Goal: Task Accomplishment & Management: Manage account settings

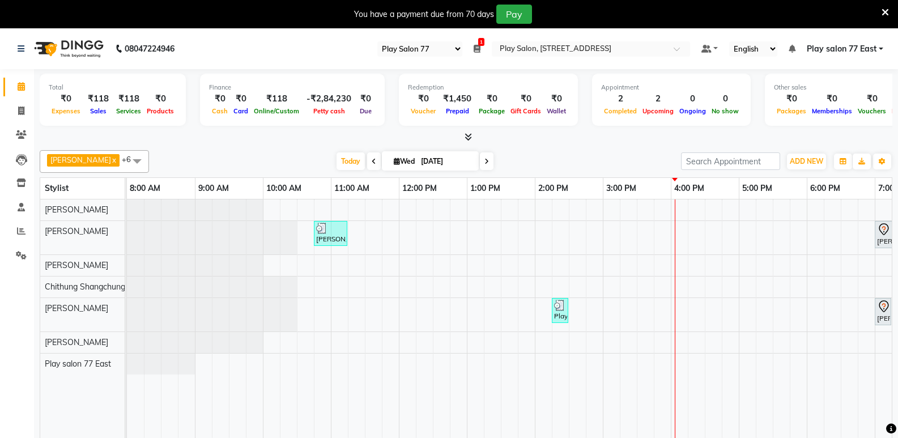
select select "95"
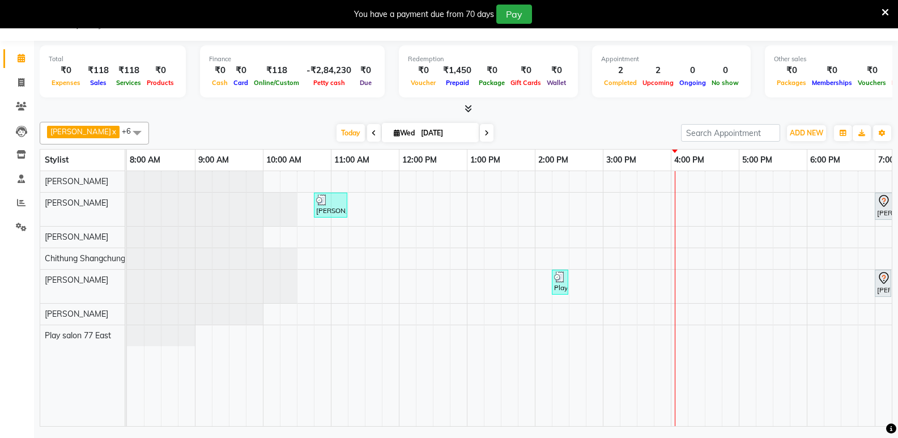
scroll to position [0, 119]
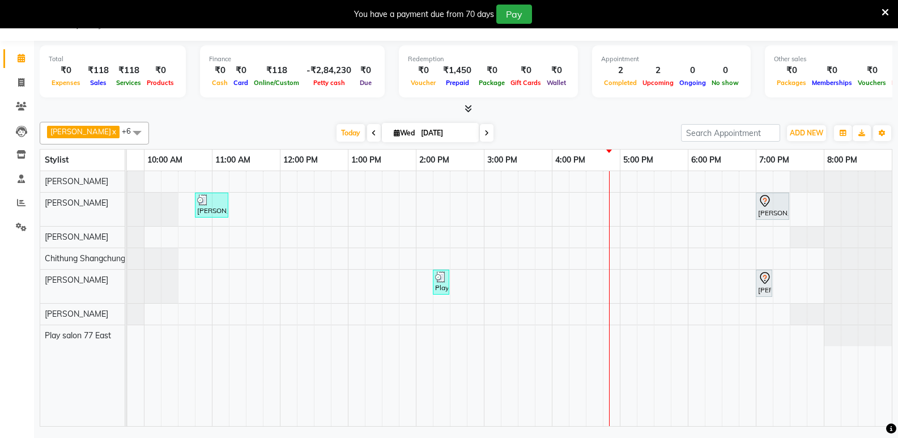
click at [658, 237] on div "[PERSON_NAME], TK01, 10:45 AM-11:15 AM, Hair Styling - Blowdry + shampoo + cond…" at bounding box center [450, 298] width 884 height 255
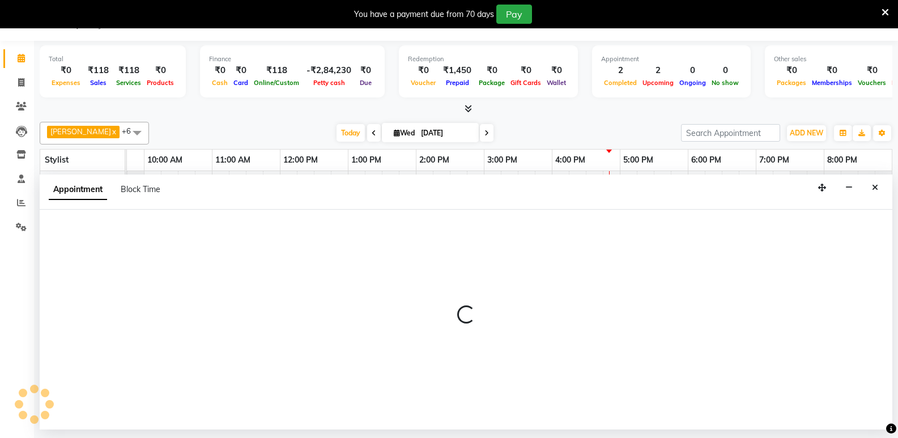
select select "84937"
select select "tentative"
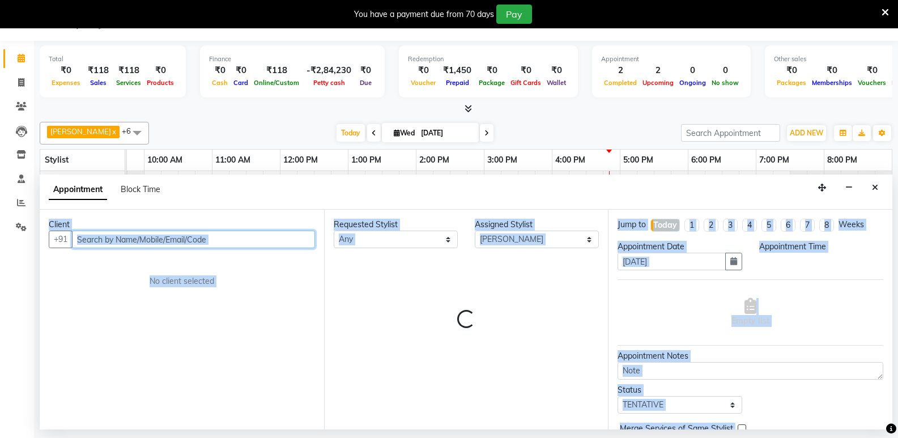
select select "1050"
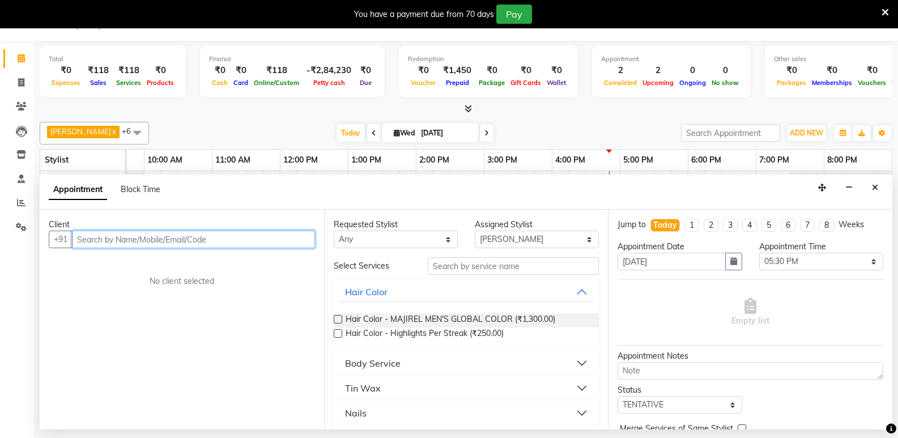
click at [86, 240] on input "text" at bounding box center [193, 240] width 243 height 18
type input "0"
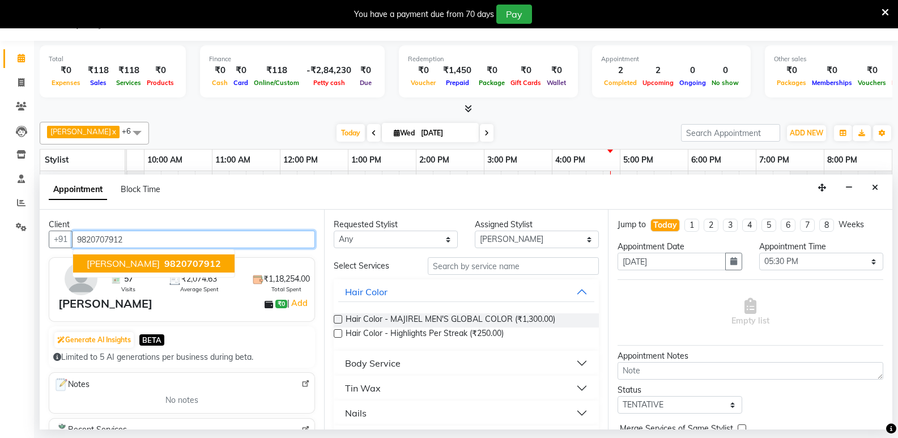
click at [164, 261] on span "9820707912" at bounding box center [192, 263] width 57 height 11
type input "9820707912"
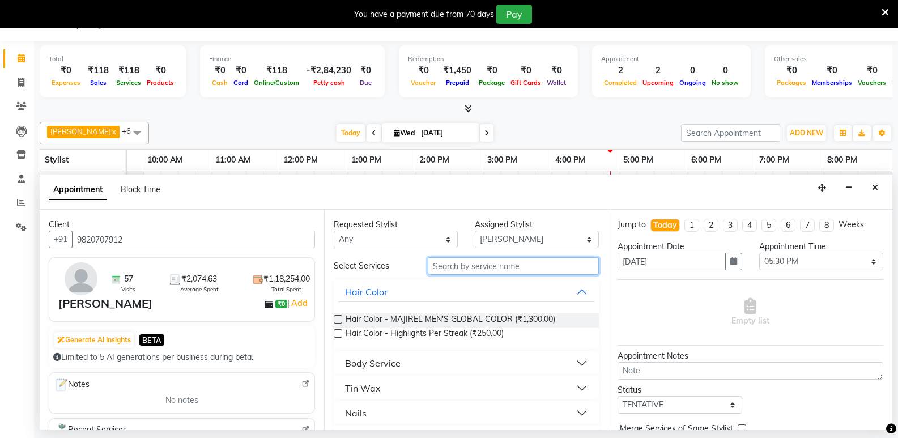
click at [446, 259] on input "text" at bounding box center [513, 266] width 171 height 18
click at [554, 358] on button "Body Service" at bounding box center [466, 363] width 257 height 20
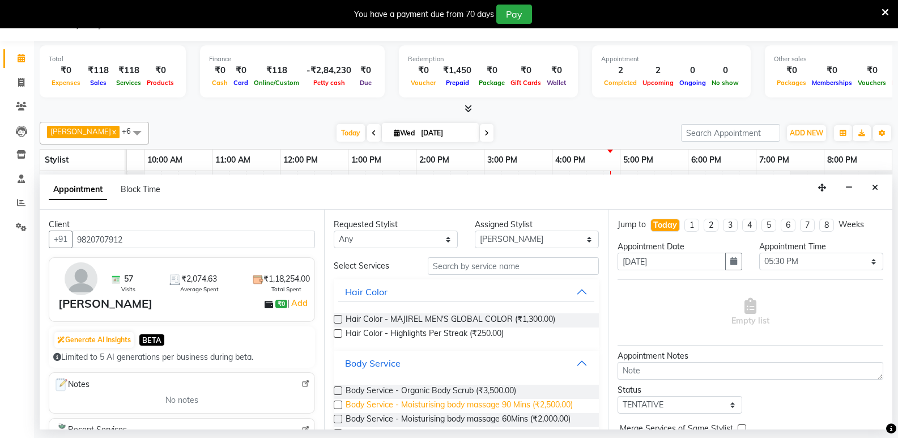
scroll to position [113, 0]
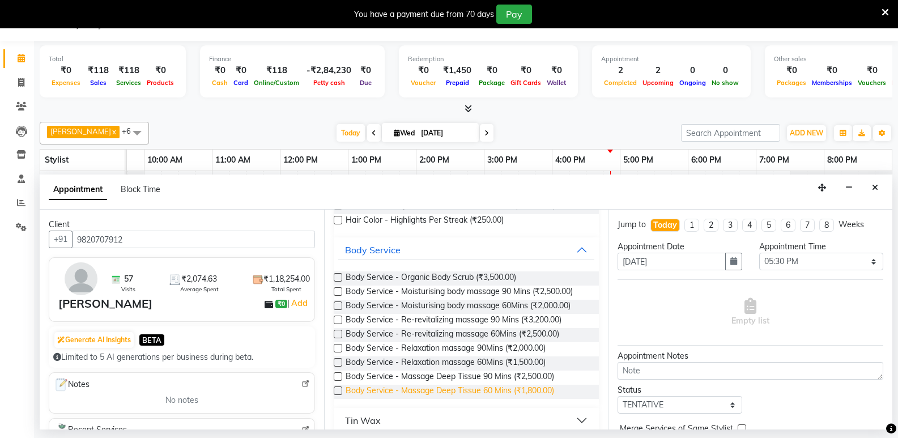
click at [468, 389] on span "Body Service - Massage Deep Tissue 60 Mins (₹1,800.00)" at bounding box center [449, 392] width 208 height 14
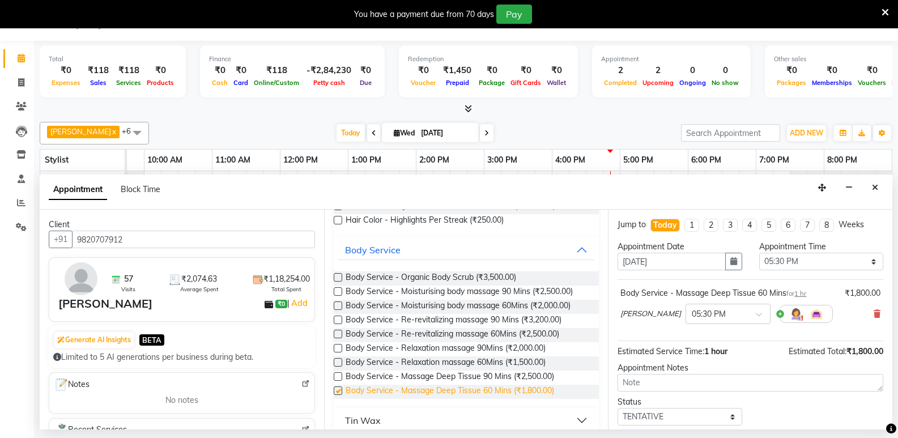
checkbox input "false"
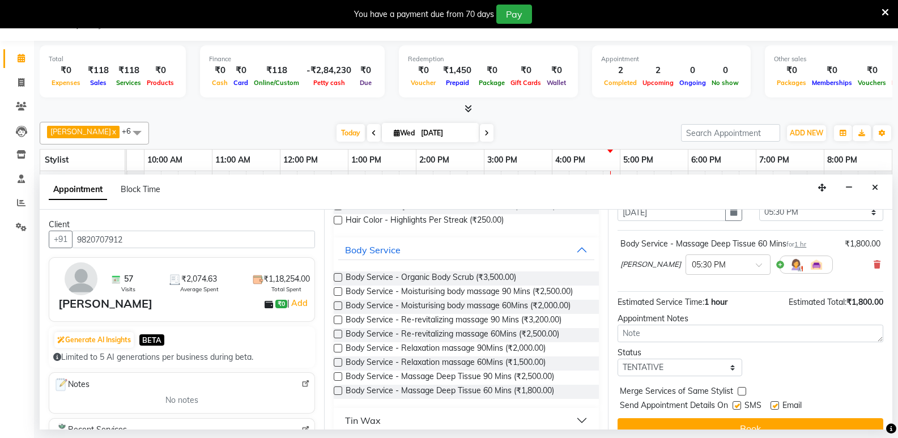
scroll to position [67, 0]
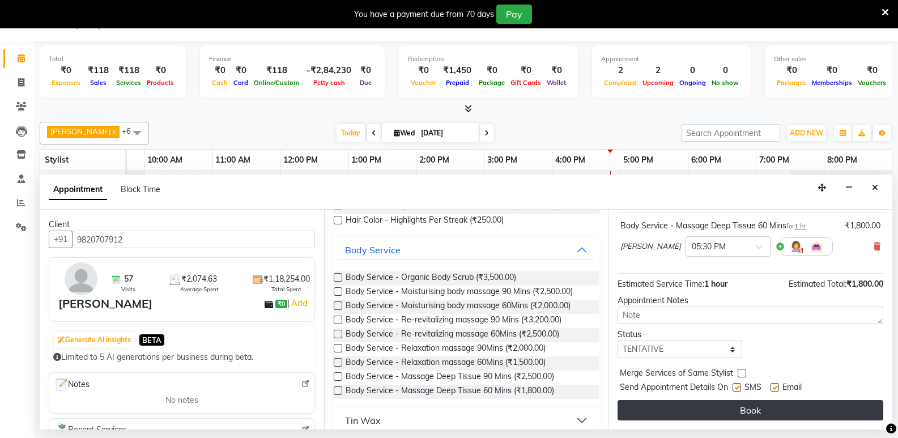
click at [737, 408] on button "Book" at bounding box center [750, 410] width 266 height 20
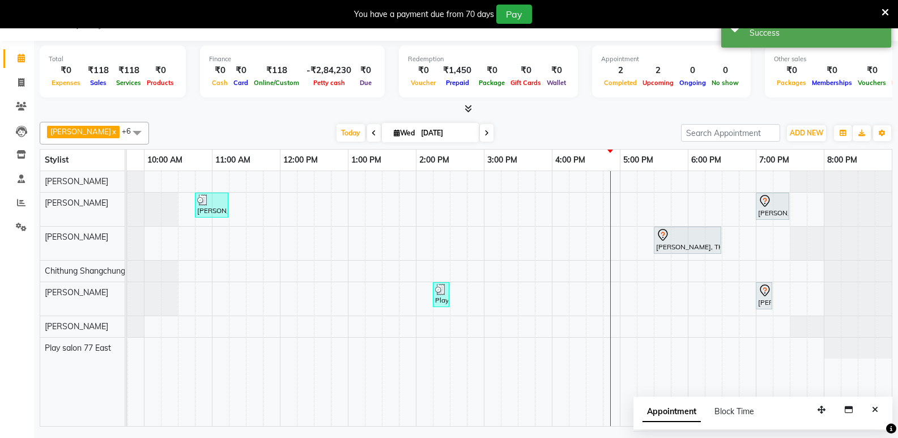
scroll to position [0, 0]
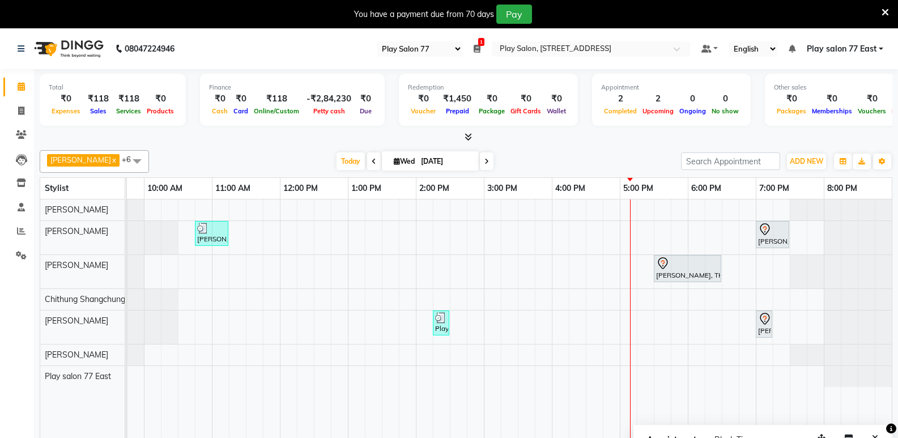
click at [673, 206] on div "[PERSON_NAME], TK01, 10:45 AM-11:15 AM, Hair Styling - Blowdry + shampoo + cond…" at bounding box center [450, 326] width 884 height 255
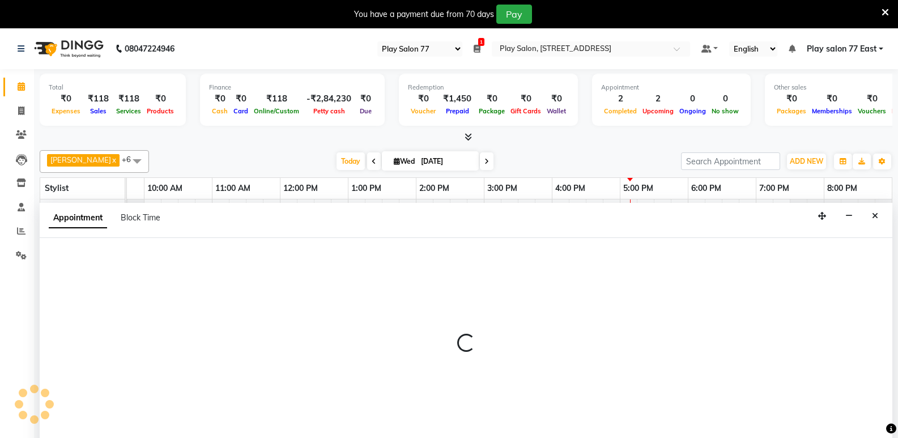
scroll to position [28, 0]
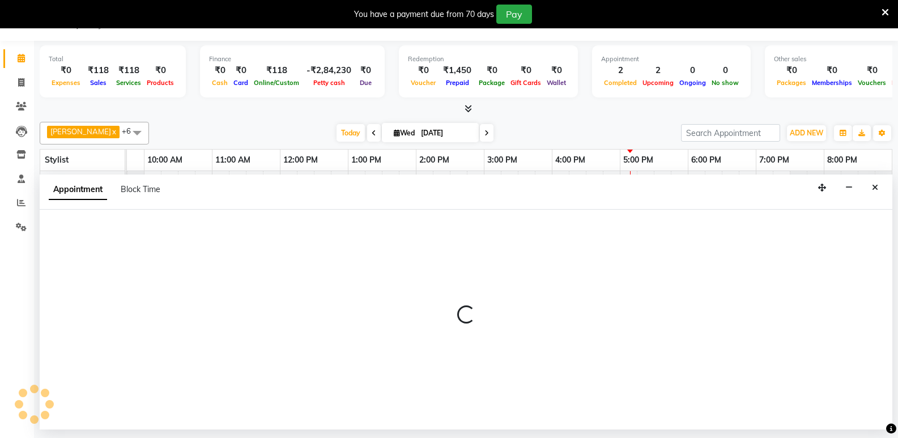
select select "84935"
select select "tentative"
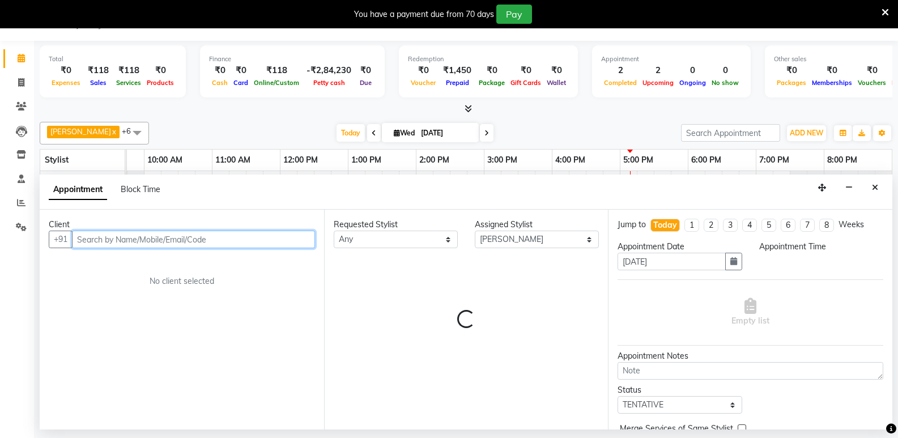
select select "1065"
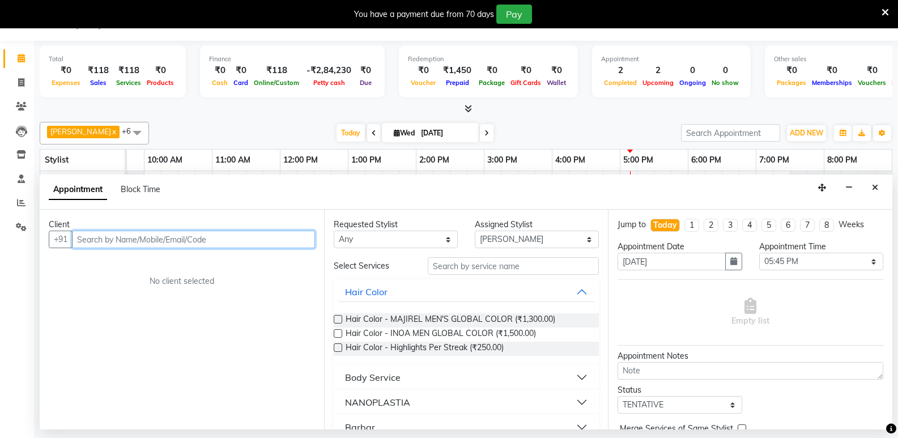
click at [91, 237] on input "text" at bounding box center [193, 240] width 243 height 18
click at [79, 237] on input "text" at bounding box center [193, 240] width 243 height 18
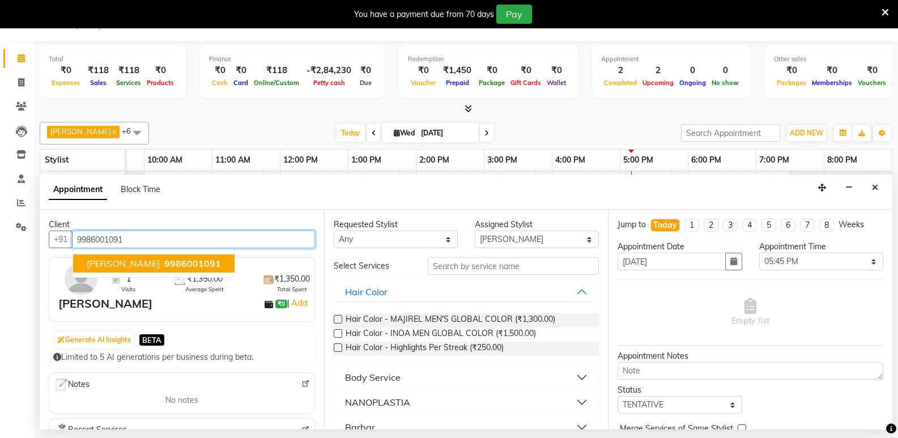
click at [155, 262] on span "[PERSON_NAME]" at bounding box center [123, 263] width 73 height 11
type input "9986001091"
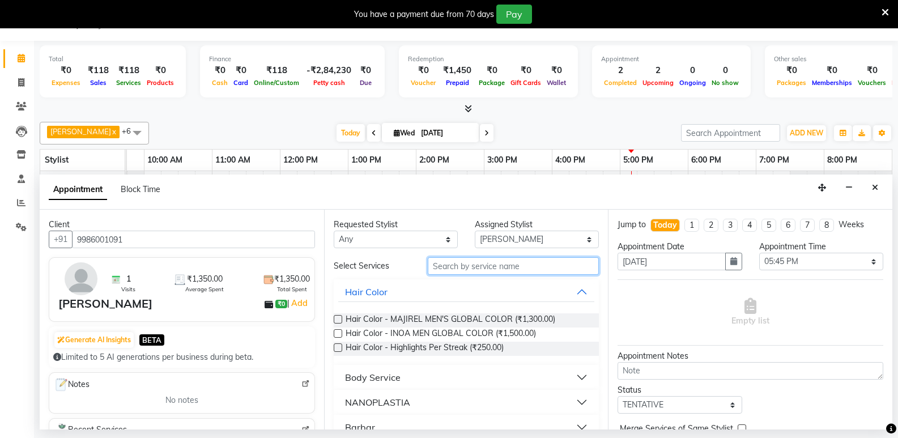
click at [452, 267] on input "text" at bounding box center [513, 266] width 171 height 18
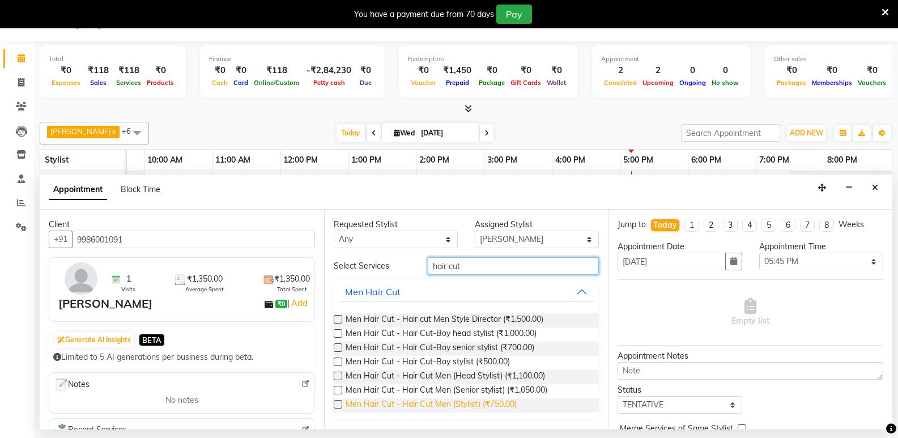
type input "hair cut"
click at [500, 403] on span "Men Hair Cut - Hair Cut Men (Stylist) (₹750.00)" at bounding box center [430, 405] width 171 height 14
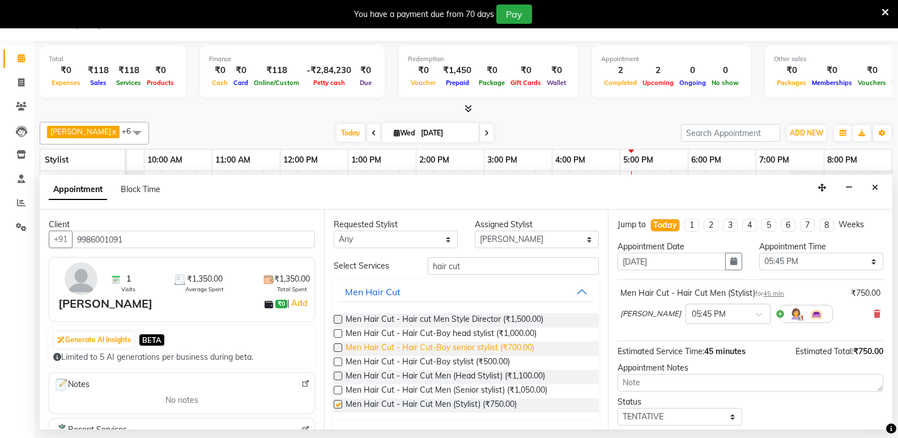
checkbox input "false"
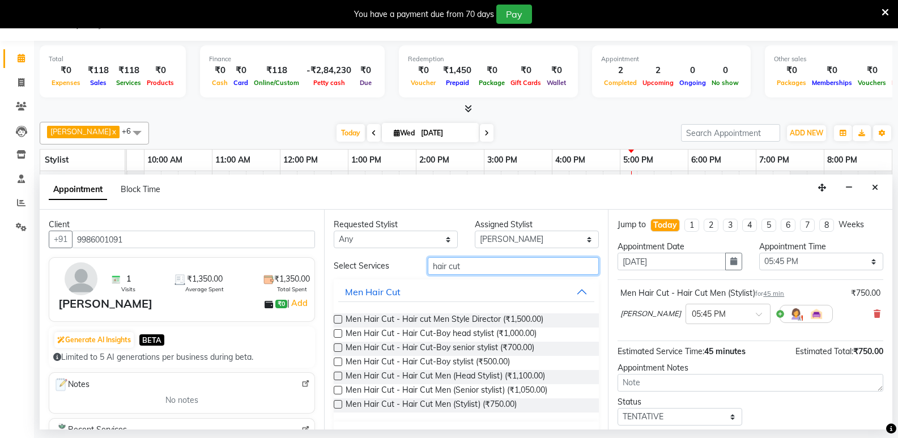
click at [470, 267] on input "hair cut" at bounding box center [513, 266] width 171 height 18
type input "h"
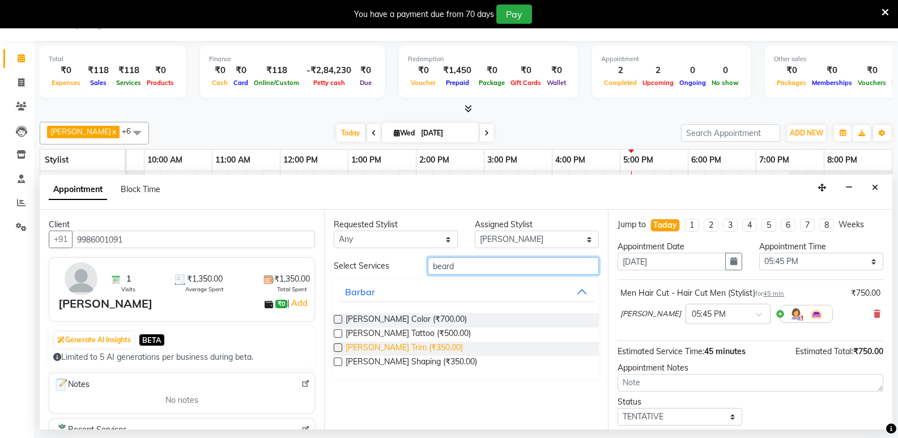
type input "beard"
drag, startPoint x: 404, startPoint y: 345, endPoint x: 417, endPoint y: 343, distance: 13.8
click at [404, 345] on span "[PERSON_NAME] Trim (₹350.00)" at bounding box center [403, 349] width 117 height 14
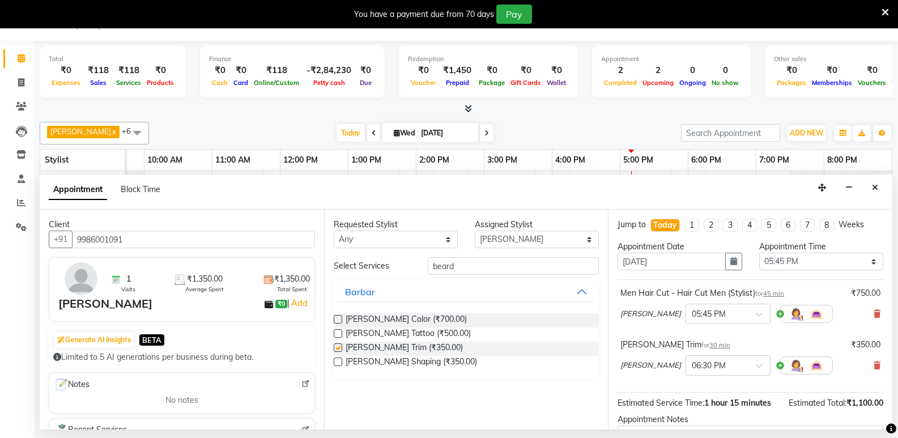
checkbox input "false"
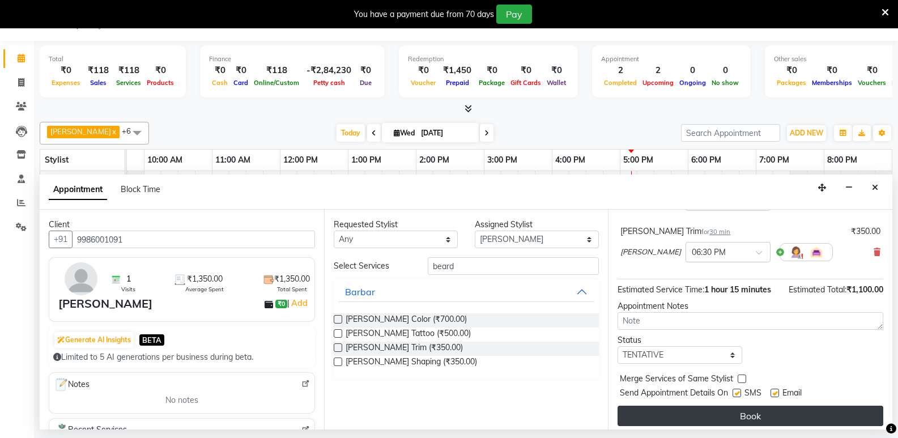
scroll to position [119, 0]
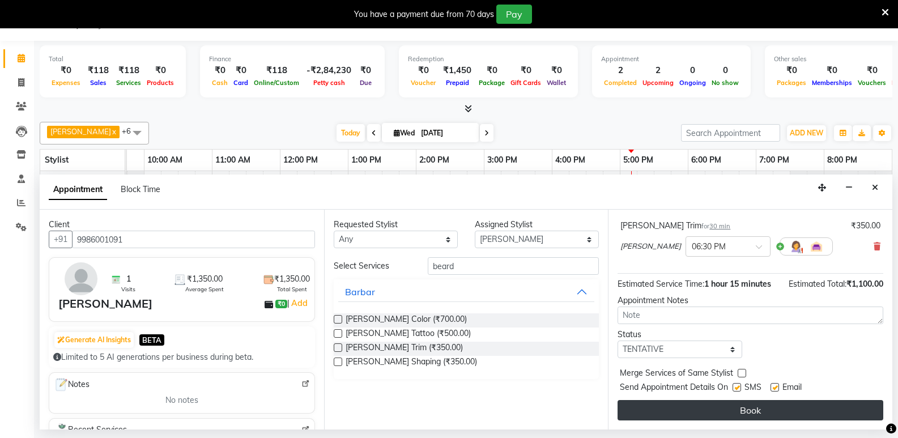
click at [745, 410] on button "Book" at bounding box center [750, 410] width 266 height 20
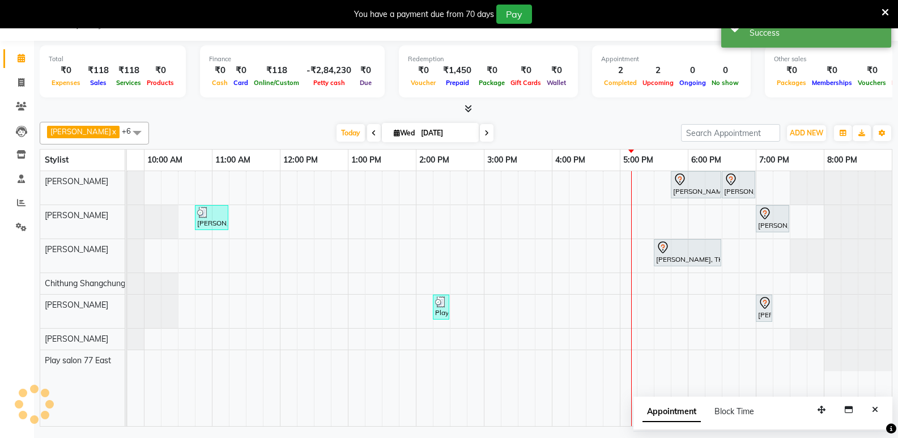
scroll to position [0, 0]
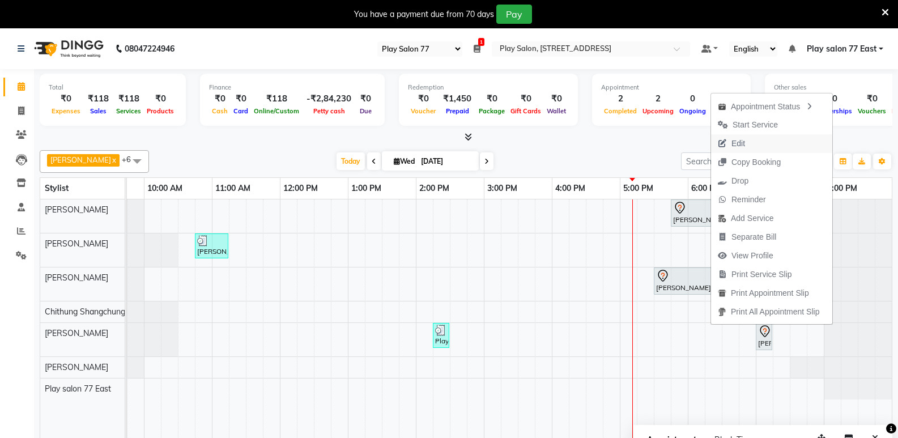
click at [751, 140] on span "Edit" at bounding box center [731, 143] width 41 height 19
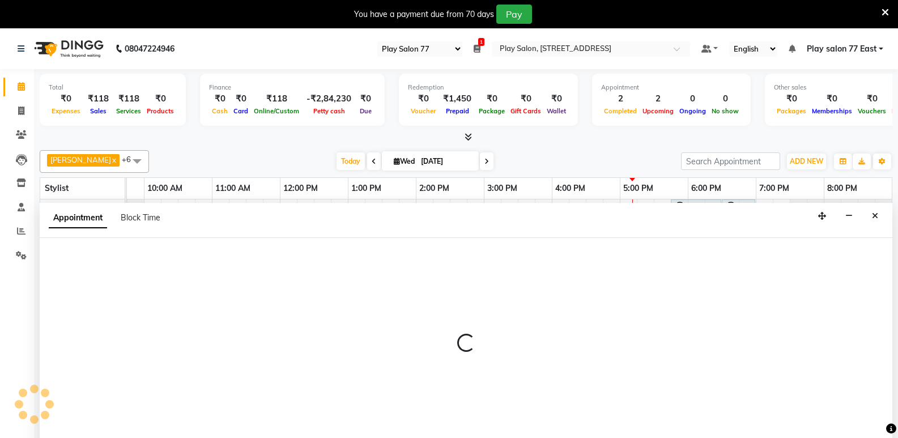
scroll to position [28, 0]
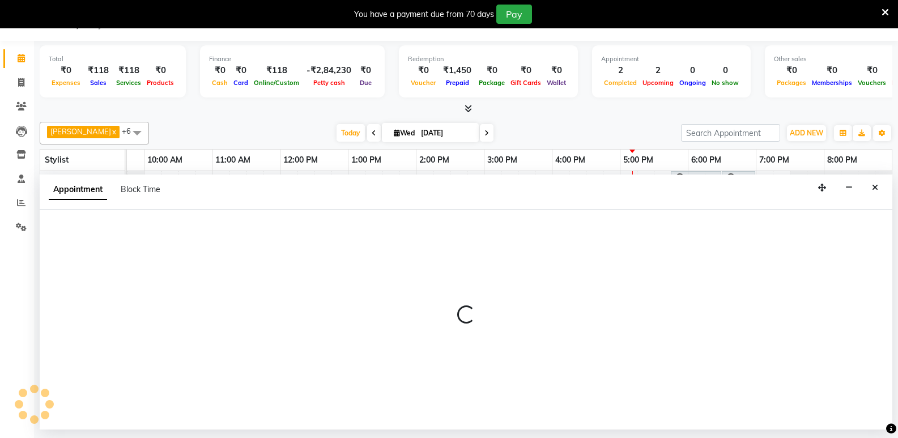
select select "tentative"
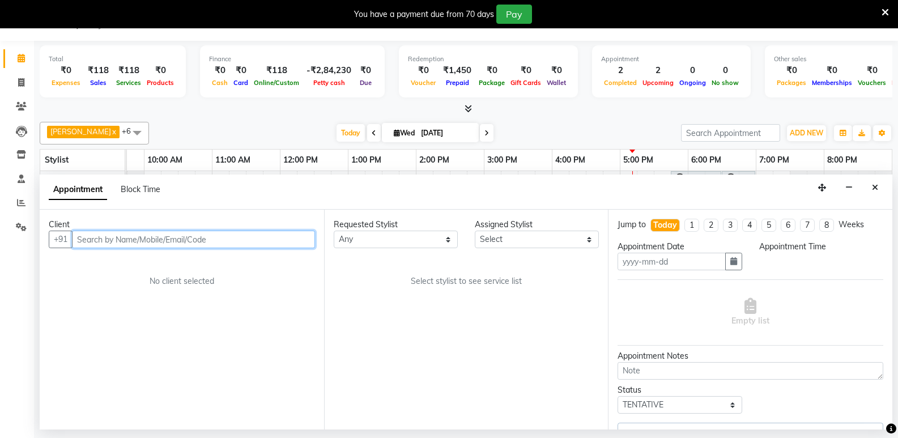
type input "[DATE]"
select select "84935"
select select "1065"
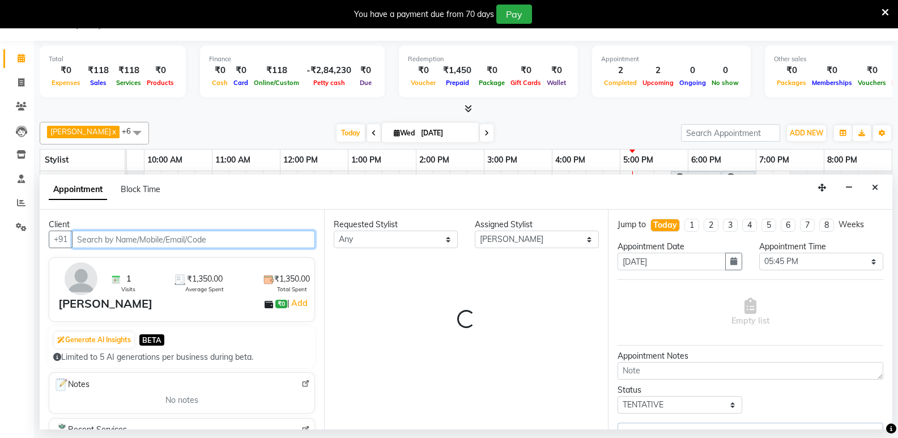
select select "4301"
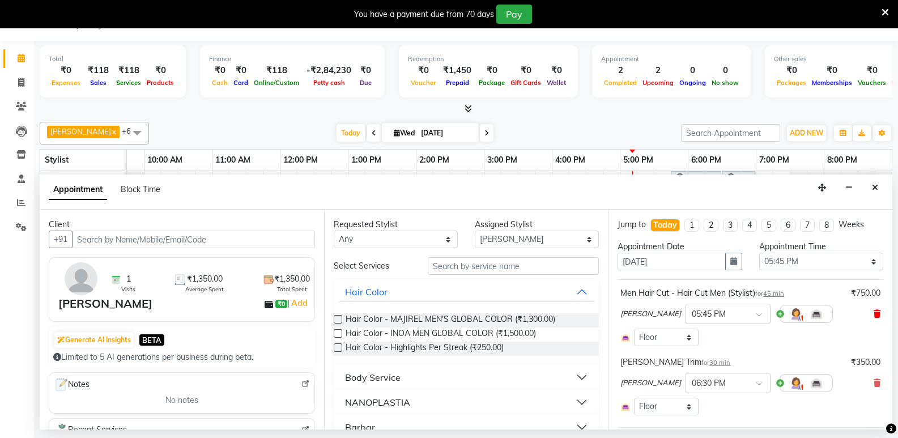
click at [873, 312] on icon at bounding box center [876, 314] width 7 height 8
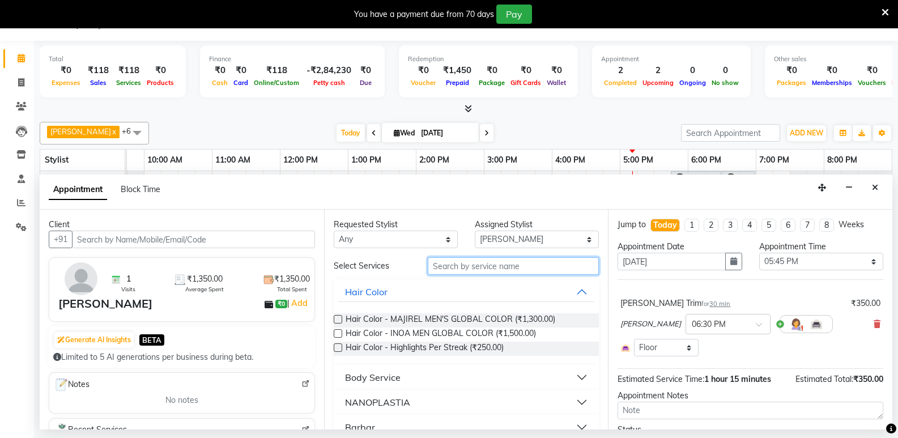
click at [445, 266] on input "text" at bounding box center [513, 266] width 171 height 18
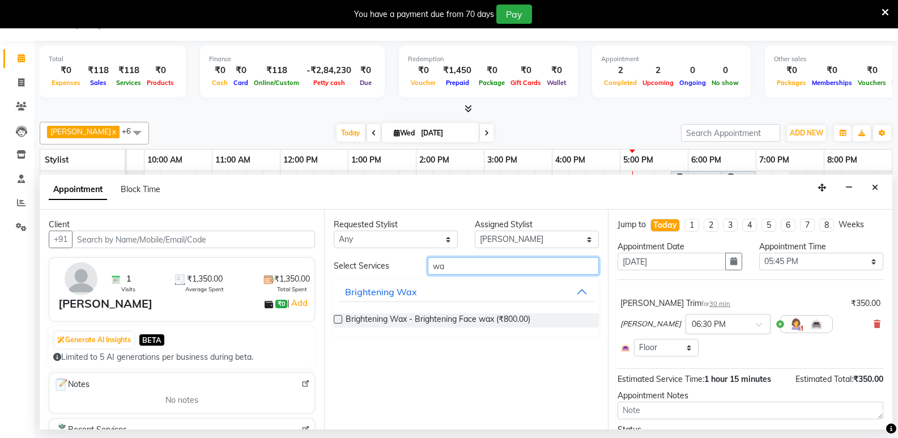
type input "w"
type input "m"
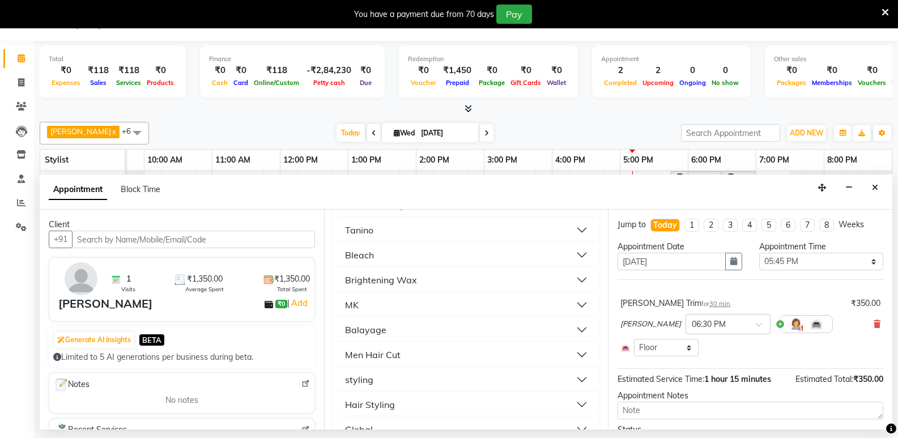
scroll to position [283, 0]
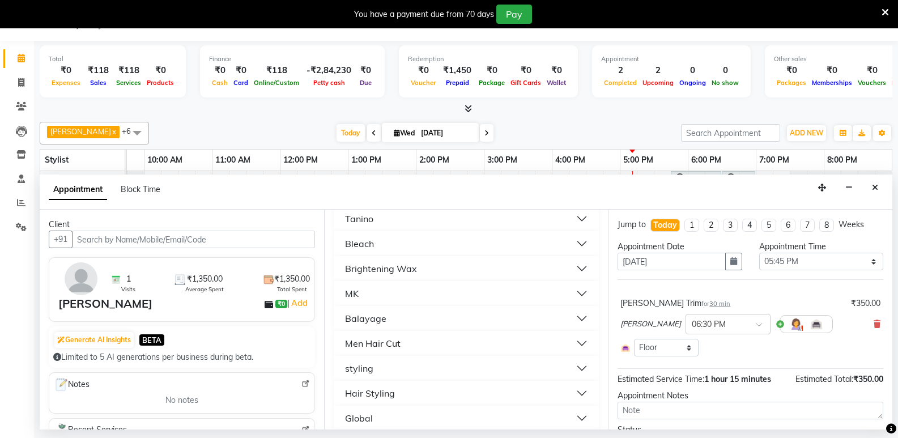
click at [412, 345] on button "Men Hair Cut" at bounding box center [466, 343] width 257 height 20
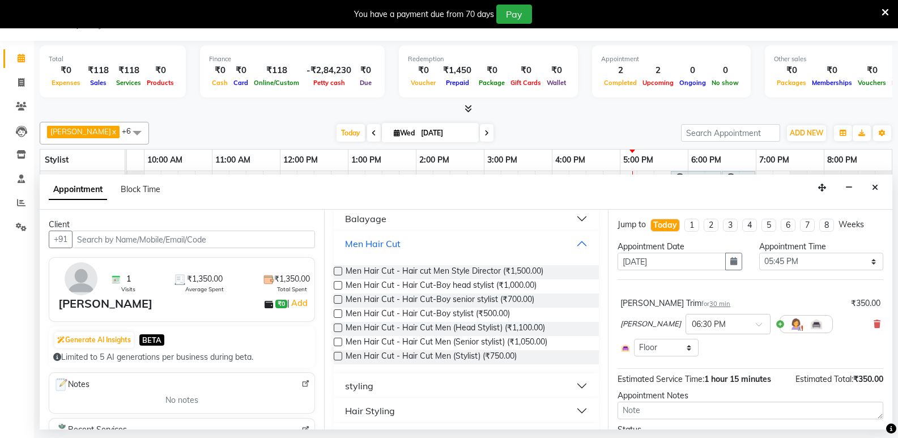
scroll to position [396, 0]
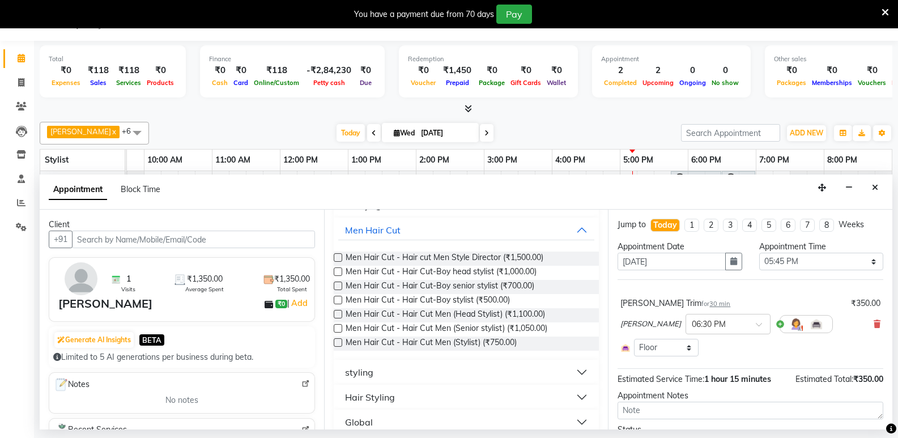
click at [571, 371] on button "styling" at bounding box center [466, 372] width 257 height 20
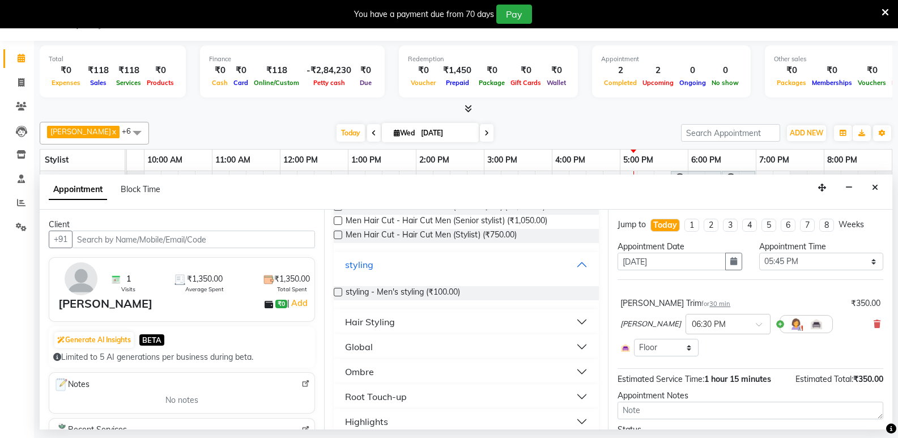
scroll to position [510, 0]
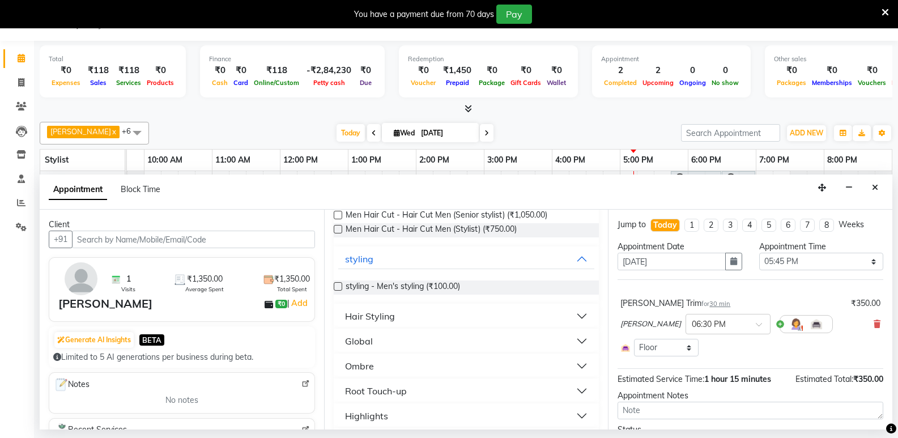
click at [393, 318] on div "Hair Styling" at bounding box center [370, 316] width 50 height 14
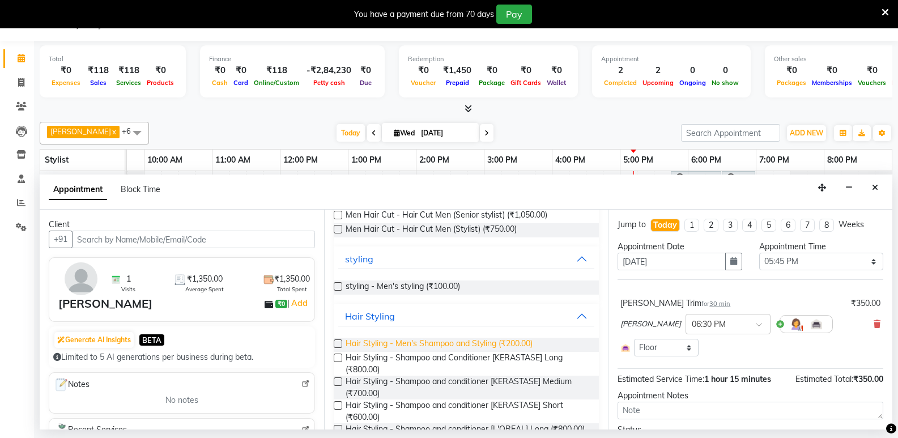
click at [460, 343] on span "Hair Styling - Men's Shampoo and Styling (₹200.00)" at bounding box center [438, 345] width 187 height 14
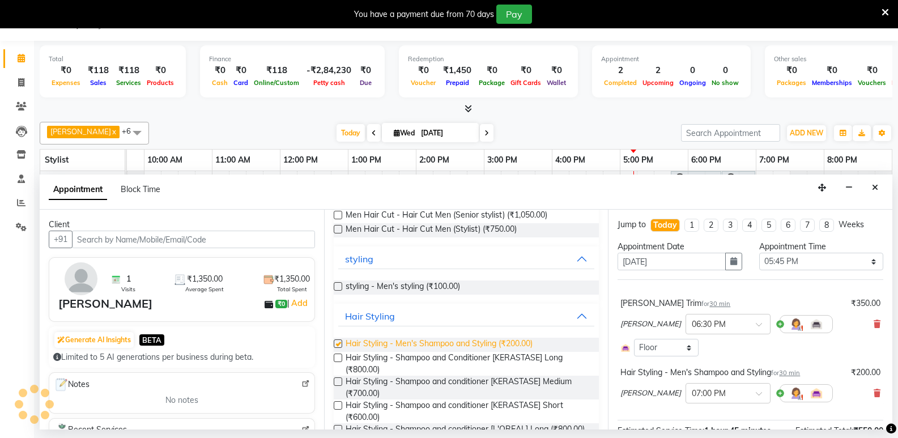
checkbox input "false"
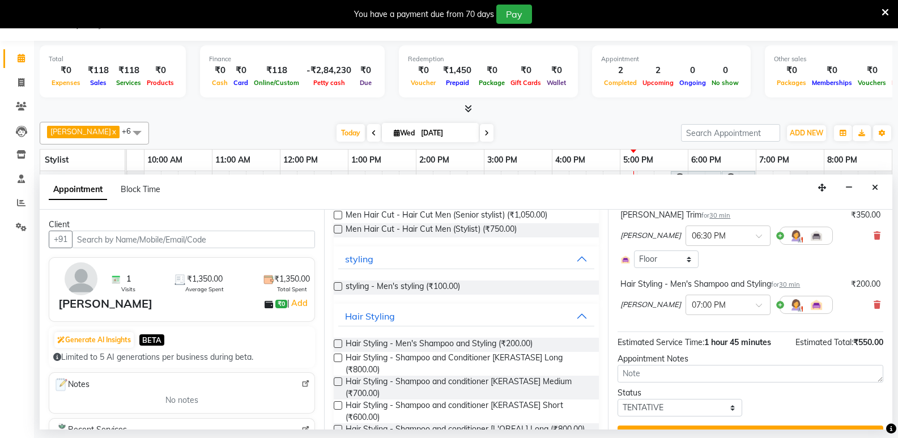
scroll to position [114, 0]
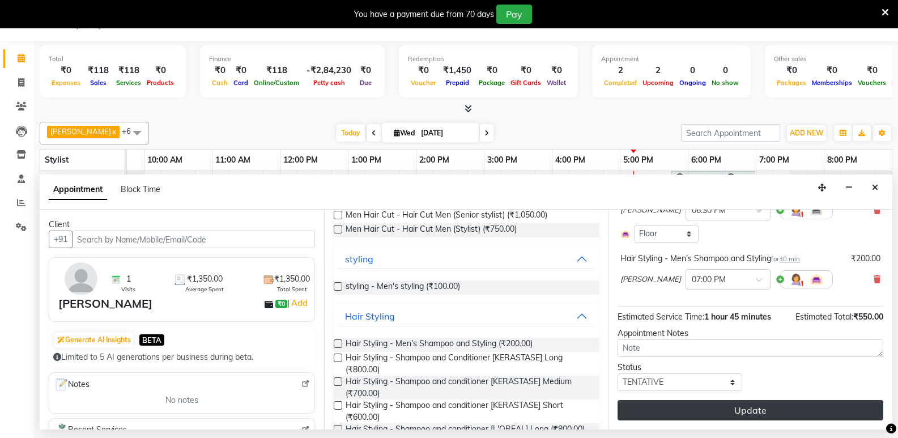
click at [735, 411] on button "Update" at bounding box center [750, 410] width 266 height 20
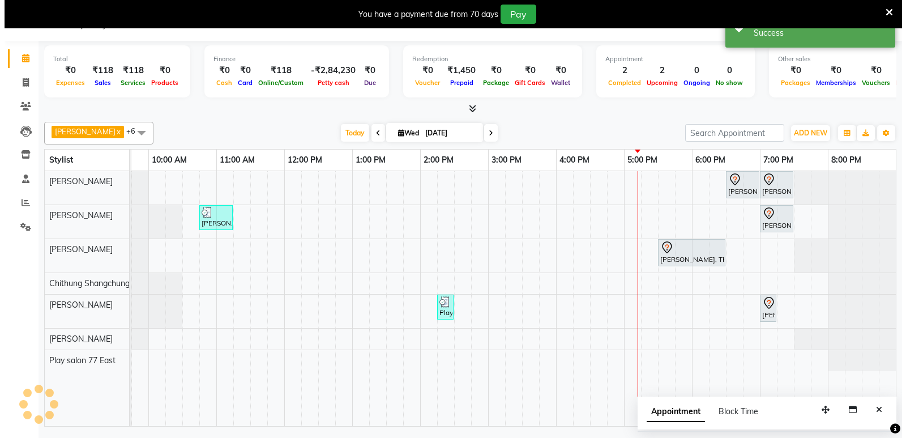
scroll to position [0, 0]
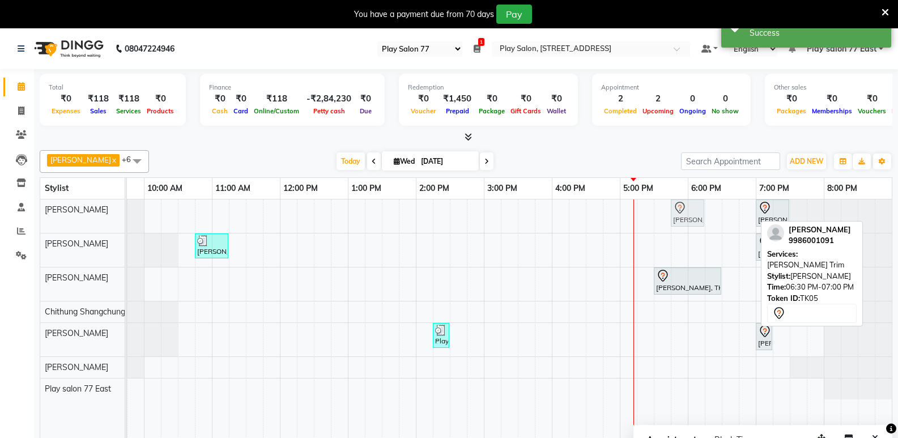
drag, startPoint x: 736, startPoint y: 215, endPoint x: 679, endPoint y: 223, distance: 57.2
click at [8, 223] on div "[PERSON_NAME], TK05, 06:30 PM-07:00 PM, [PERSON_NAME] Trim [PERSON_NAME], TK05,…" at bounding box center [8, 215] width 0 height 33
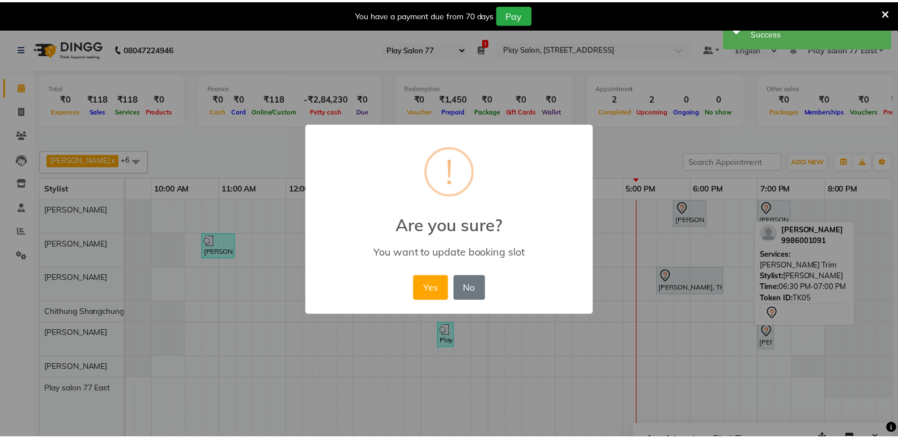
scroll to position [0, 110]
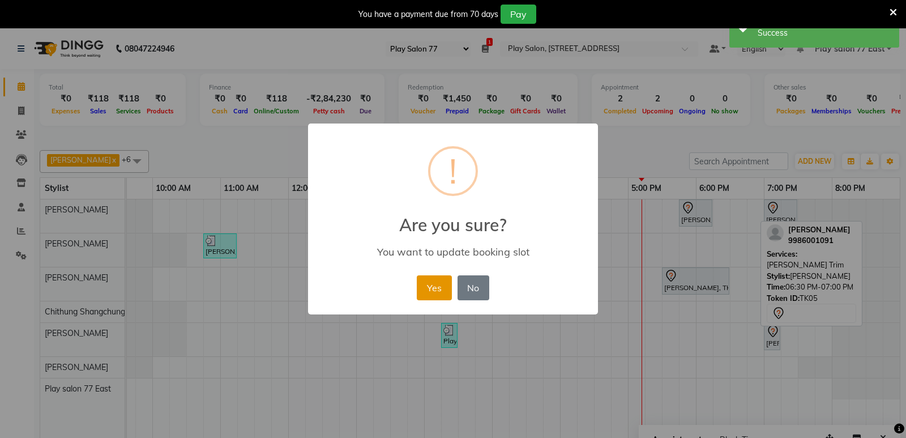
click at [437, 287] on button "Yes" at bounding box center [434, 287] width 35 height 25
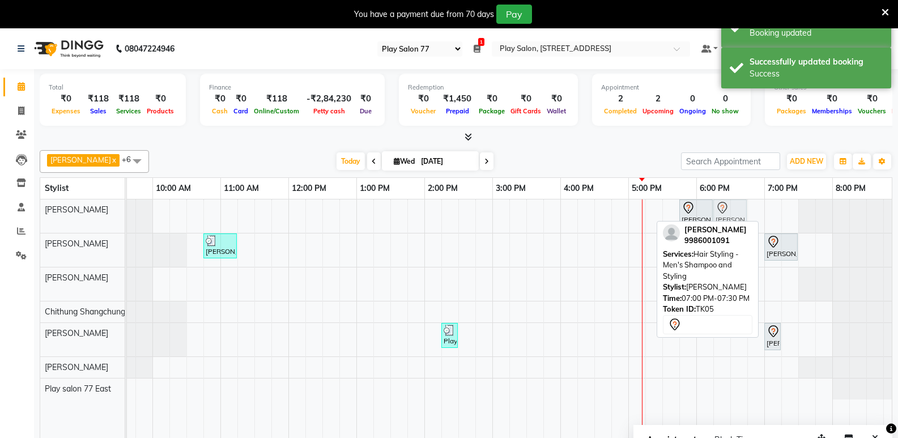
drag, startPoint x: 775, startPoint y: 211, endPoint x: 730, endPoint y: 226, distance: 47.3
click at [730, 226] on div "[PERSON_NAME] x [PERSON_NAME] x Play salon 77 East x Chithung [GEOGRAPHIC_DATA]…" at bounding box center [466, 300] width 852 height 309
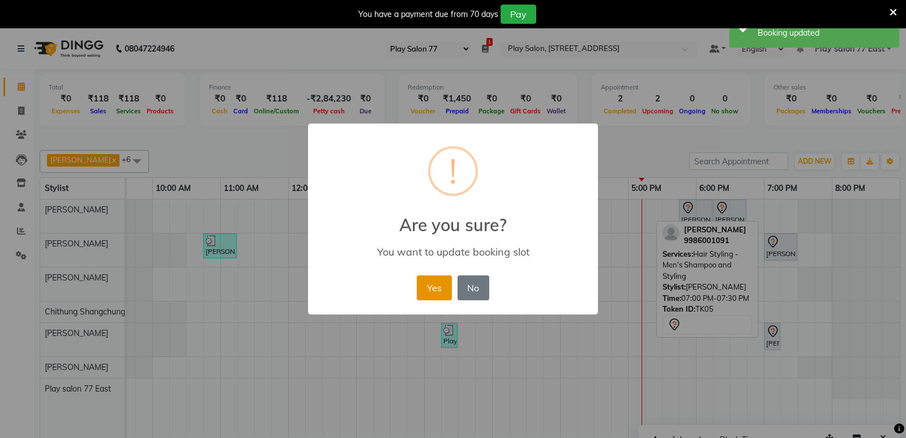
click at [434, 291] on button "Yes" at bounding box center [434, 287] width 35 height 25
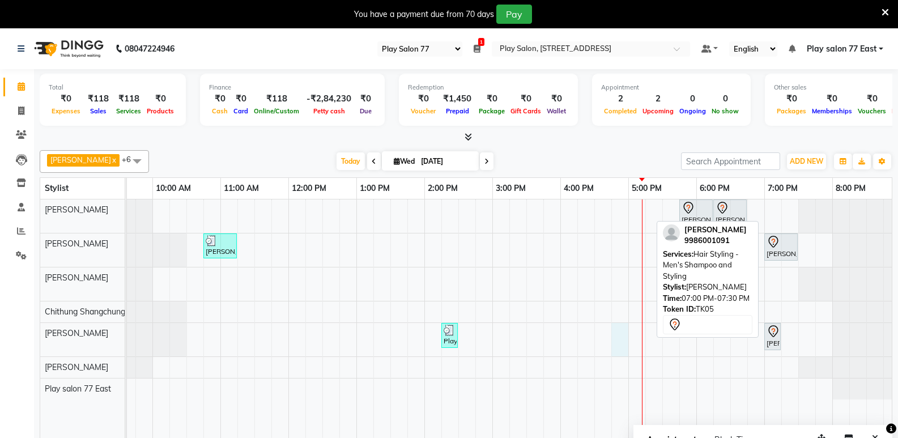
click at [611, 326] on div "[PERSON_NAME], TK05, 05:45 PM-06:15 PM, [PERSON_NAME] Trim [PERSON_NAME], TK05,…" at bounding box center [458, 326] width 884 height 255
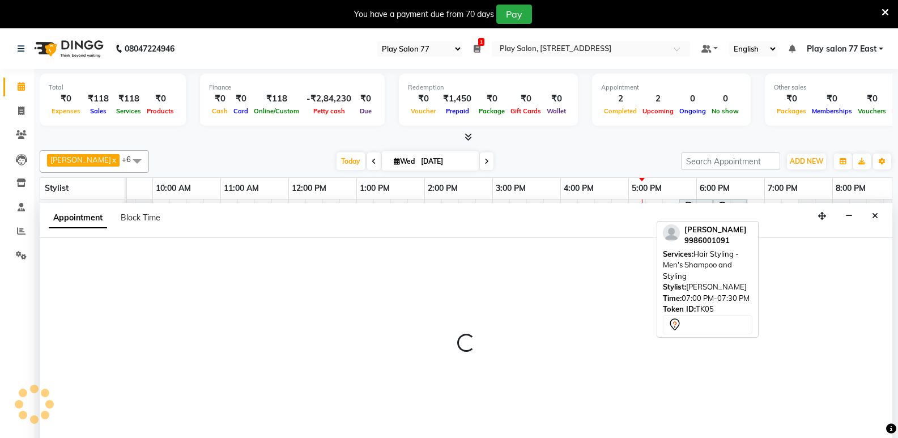
select select "84932"
select select "tentative"
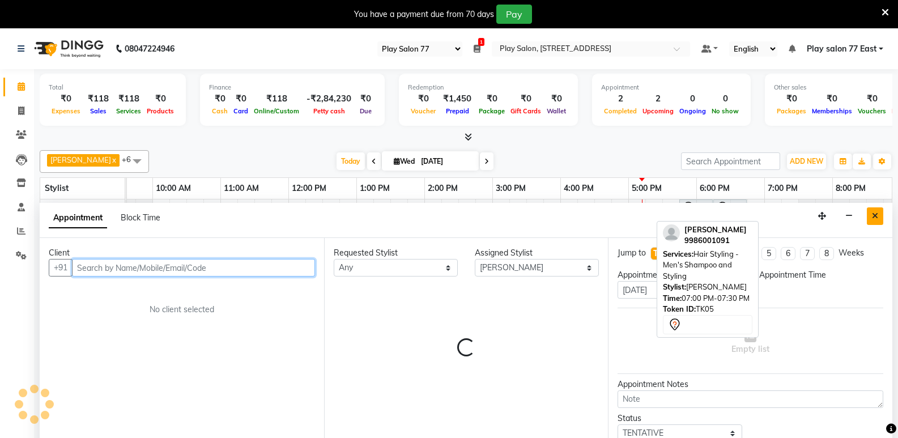
scroll to position [28, 0]
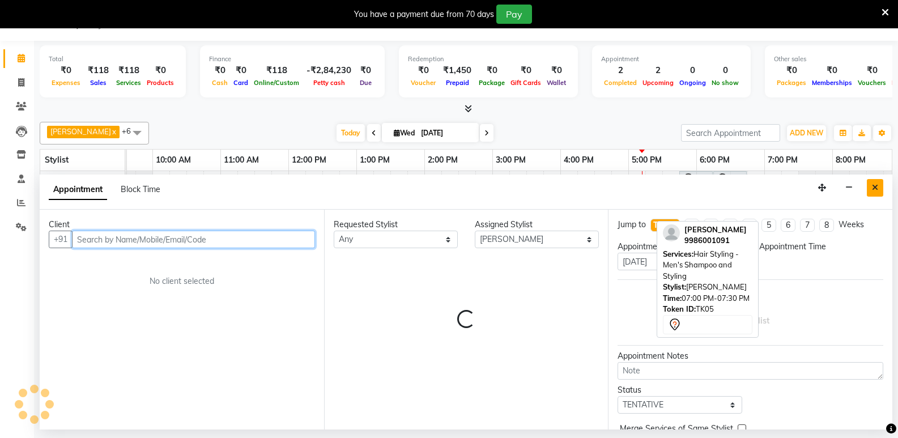
select select "1005"
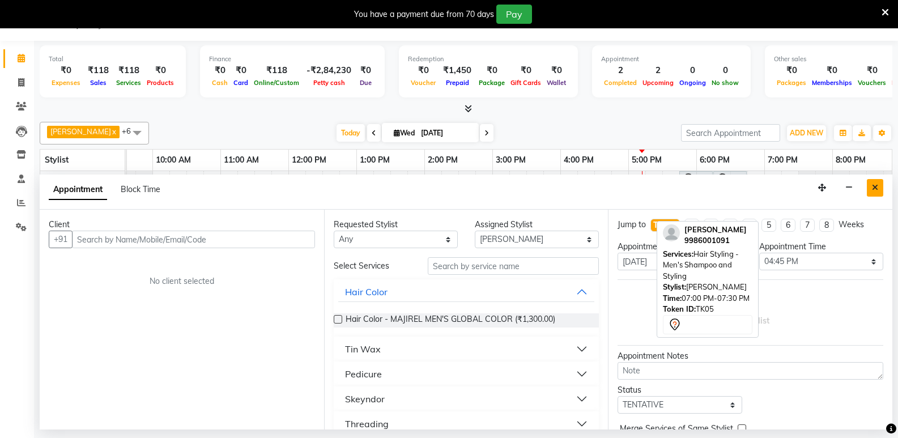
click at [876, 188] on icon "Close" at bounding box center [875, 187] width 6 height 8
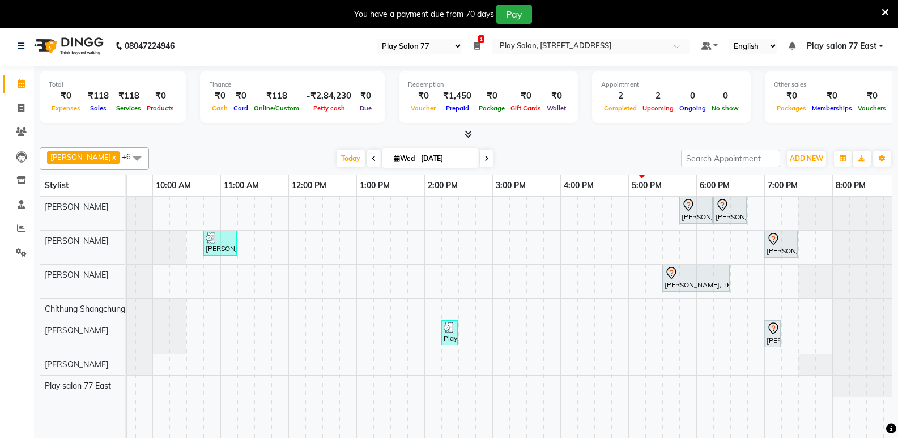
scroll to position [0, 0]
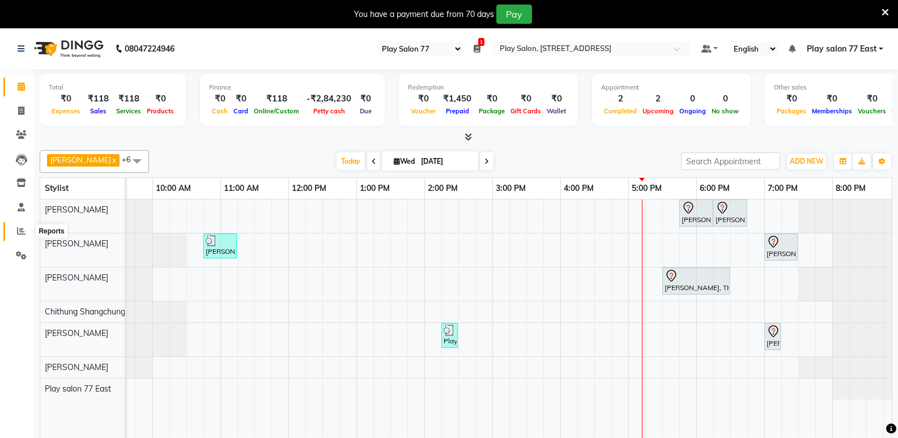
click at [20, 232] on icon at bounding box center [21, 231] width 8 height 8
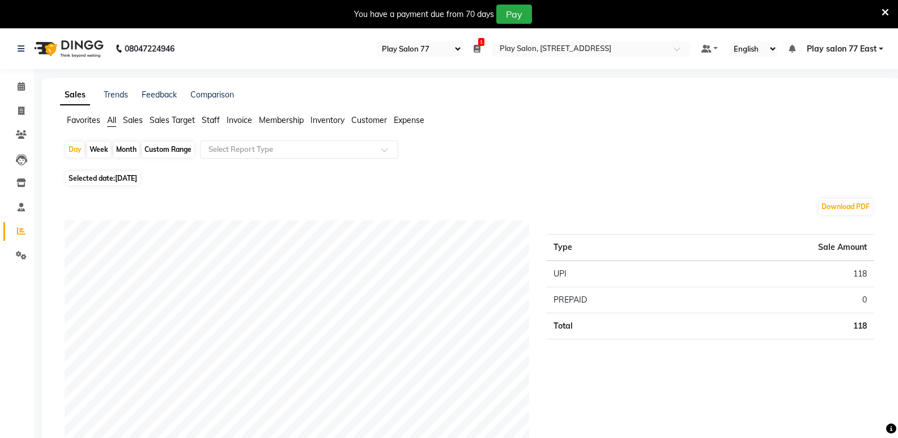
click at [211, 119] on span "Staff" at bounding box center [211, 120] width 18 height 10
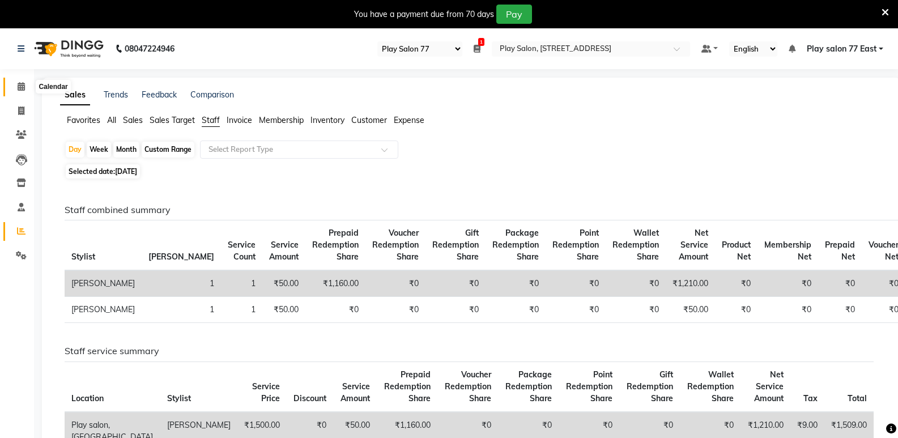
click at [23, 87] on icon at bounding box center [21, 86] width 7 height 8
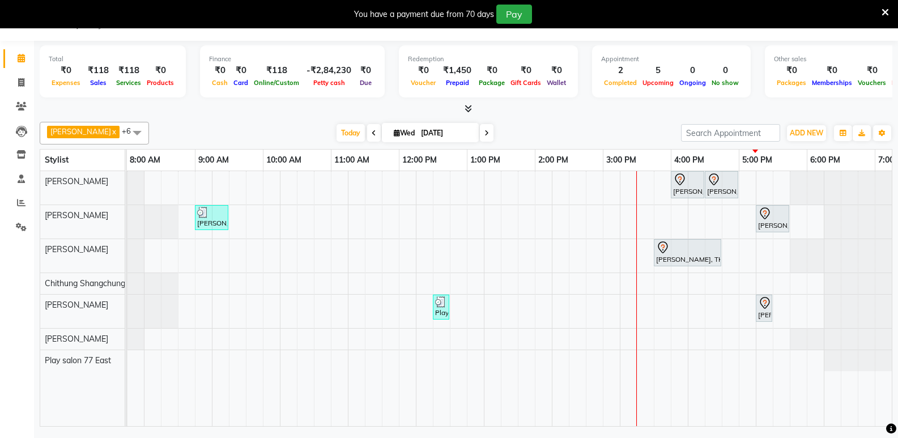
scroll to position [0, 119]
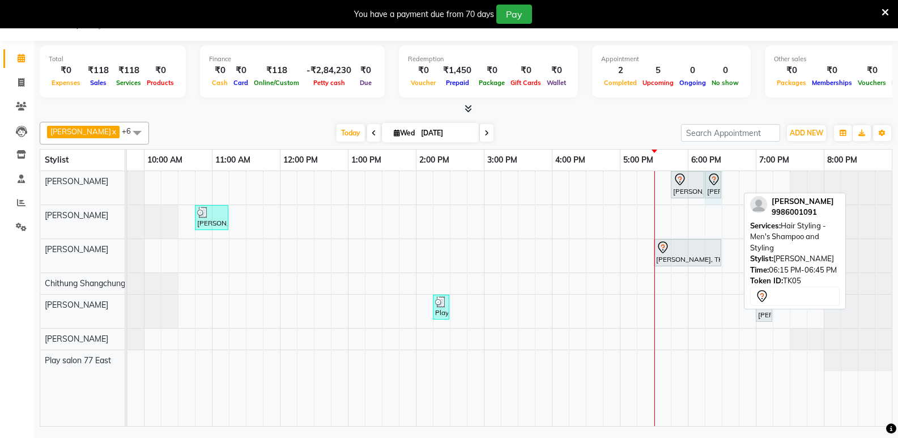
drag, startPoint x: 737, startPoint y: 183, endPoint x: 719, endPoint y: 190, distance: 19.4
click at [8, 190] on div "[PERSON_NAME], TK05, 05:45 PM-06:15 PM, [PERSON_NAME] Trim [PERSON_NAME], TK05,…" at bounding box center [8, 187] width 0 height 33
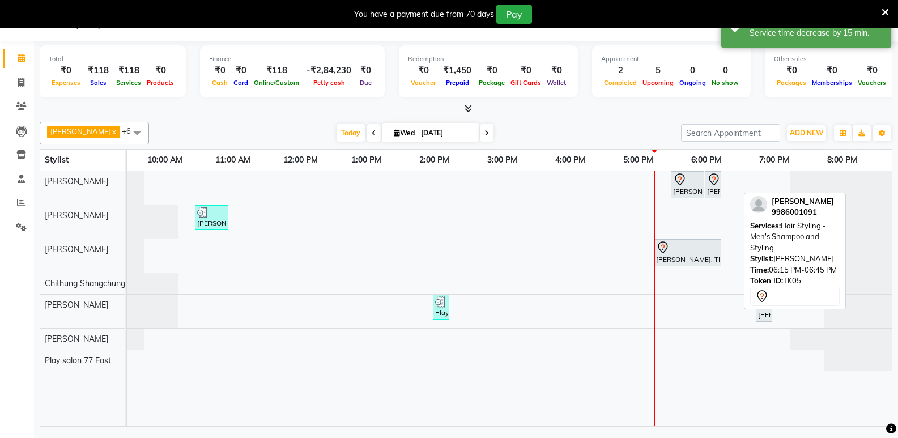
click at [742, 181] on div "[PERSON_NAME], TK05, 05:45 PM-06:15 PM, [PERSON_NAME] Trim [PERSON_NAME], TK05,…" at bounding box center [450, 298] width 884 height 255
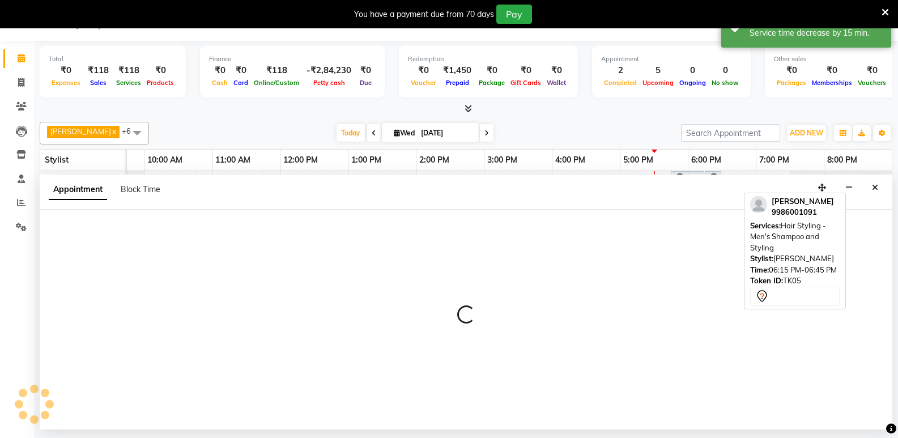
select select "84935"
select select "tentative"
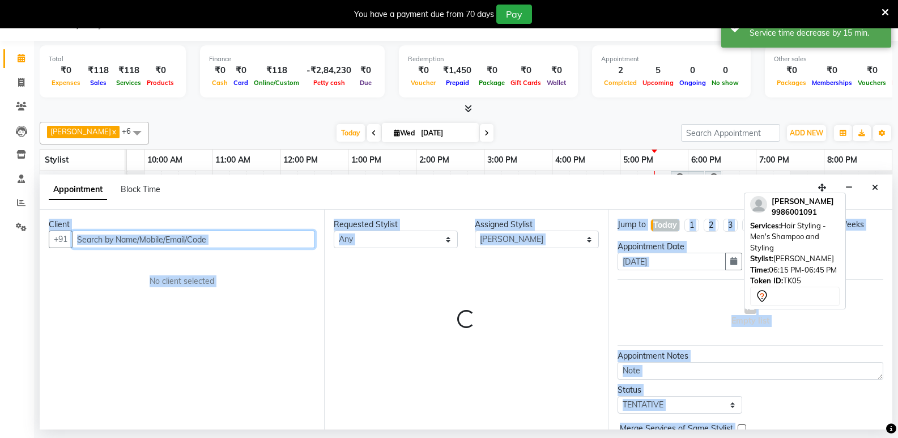
select select "1125"
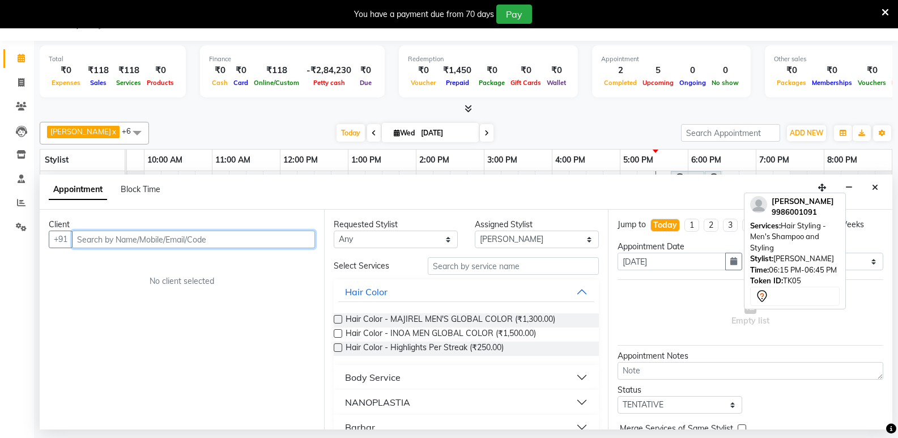
click at [96, 238] on input "text" at bounding box center [193, 240] width 243 height 18
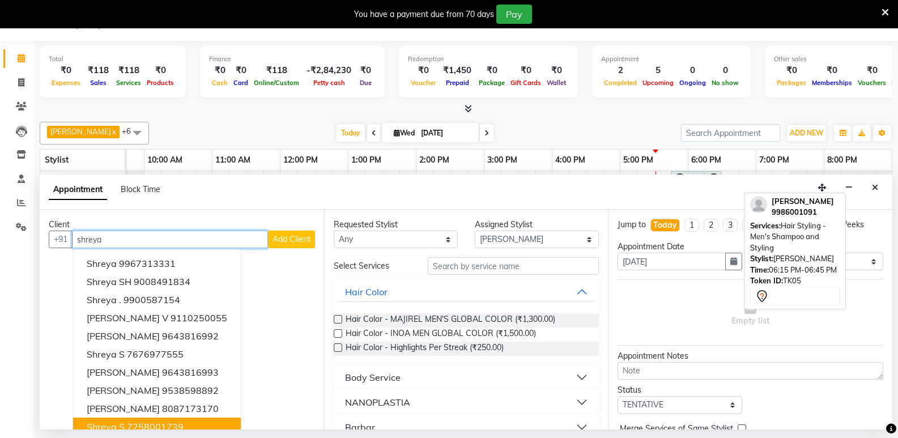
click at [167, 424] on ngb-highlight "7258001739" at bounding box center [155, 426] width 57 height 11
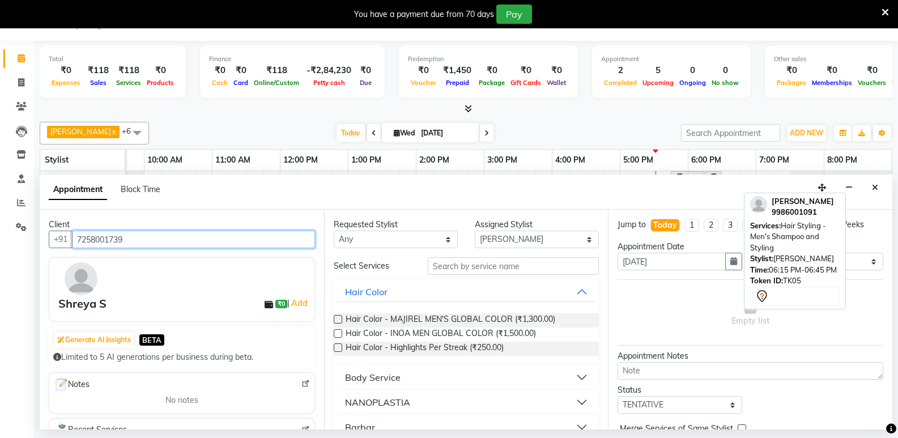
type input "7258001739"
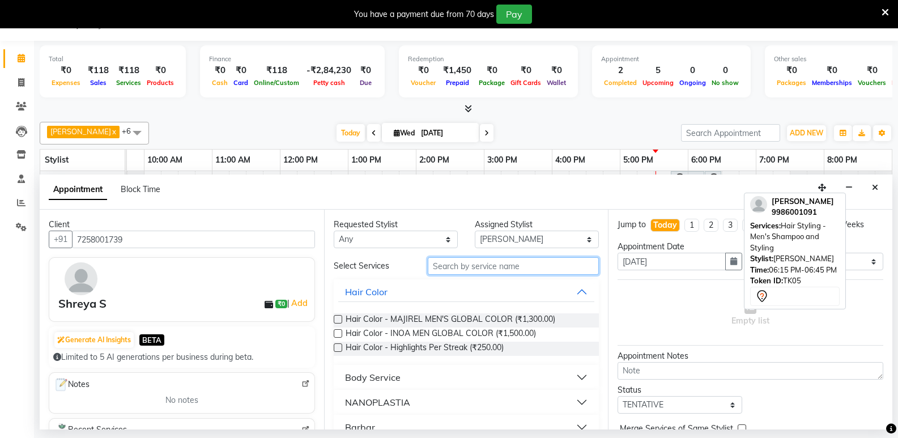
drag, startPoint x: 444, startPoint y: 267, endPoint x: 436, endPoint y: 270, distance: 8.6
click at [438, 270] on input "text" at bounding box center [513, 266] width 171 height 18
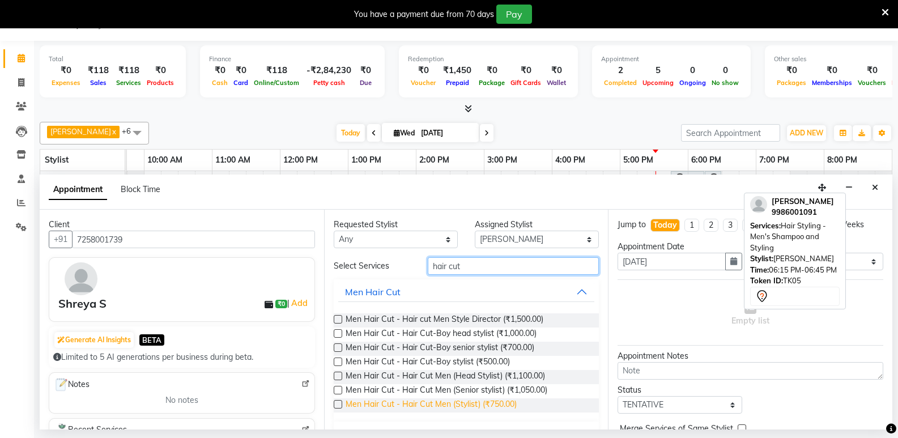
type input "hair cut"
click at [480, 400] on span "Men Hair Cut - Hair Cut Men (Stylist) (₹750.00)" at bounding box center [430, 405] width 171 height 14
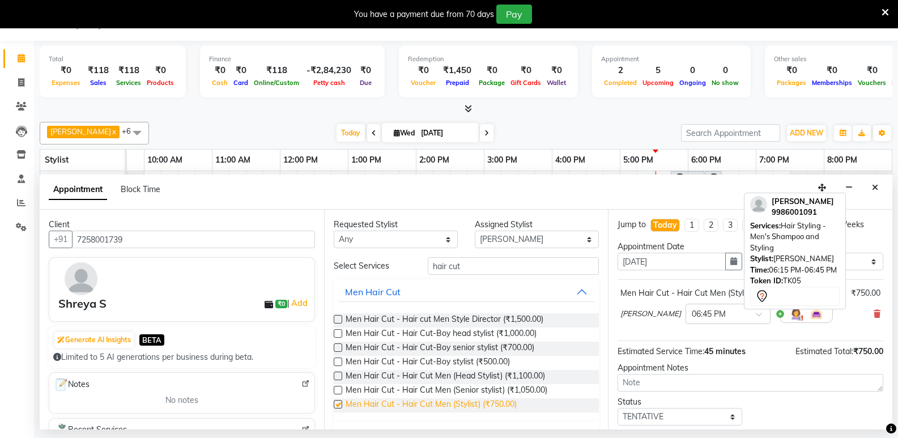
checkbox input "false"
click at [443, 362] on span "Men Hair Cut - Hair Cut-Boy stylist (₹500.00)" at bounding box center [427, 363] width 164 height 14
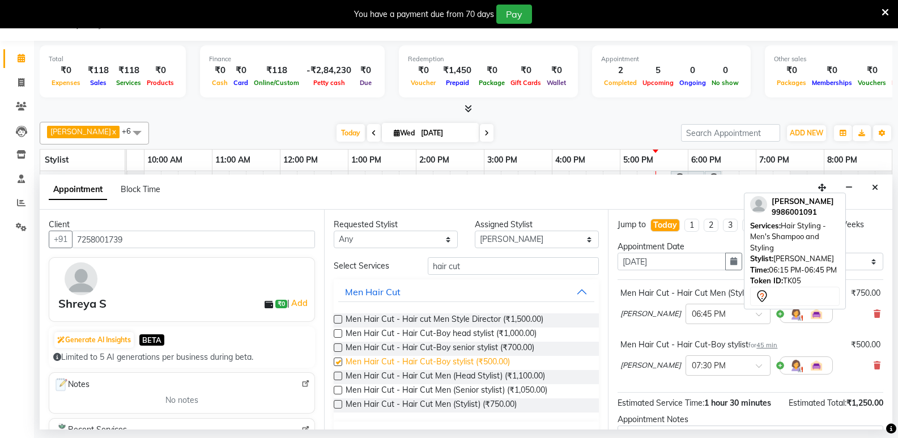
checkbox input "false"
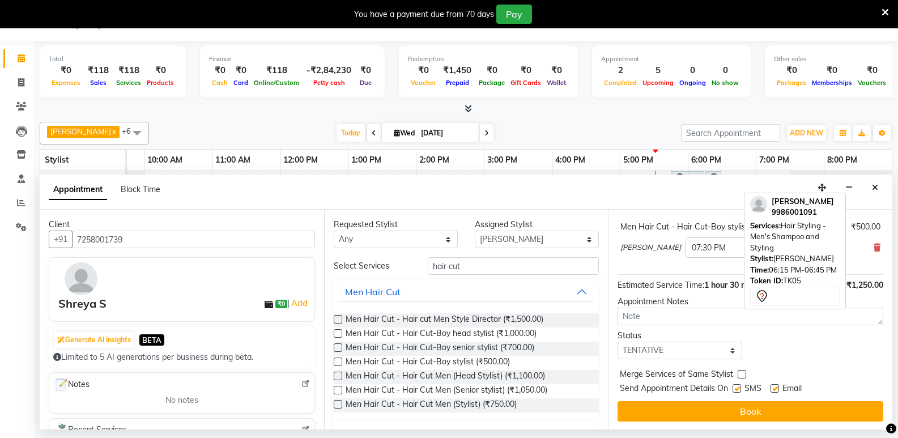
scroll to position [119, 0]
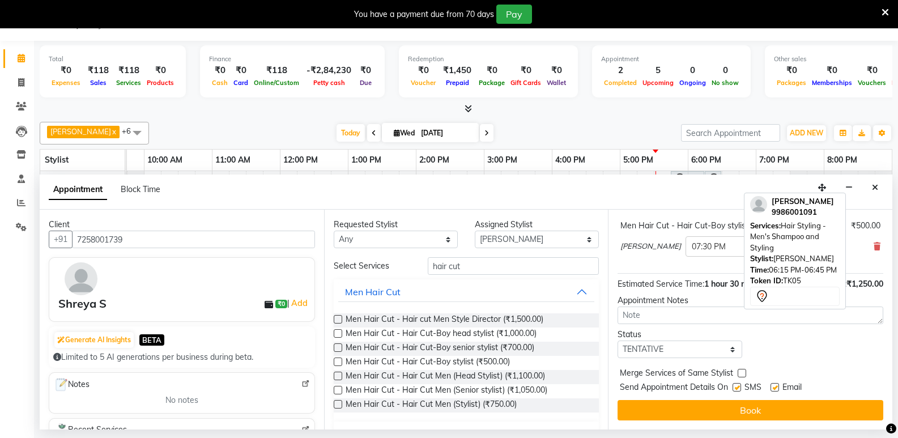
click at [736, 388] on label at bounding box center [736, 387] width 8 height 8
click at [736, 388] on input "checkbox" at bounding box center [735, 388] width 7 height 7
checkbox input "false"
click at [773, 388] on label at bounding box center [774, 387] width 8 height 8
click at [773, 388] on input "checkbox" at bounding box center [773, 388] width 7 height 7
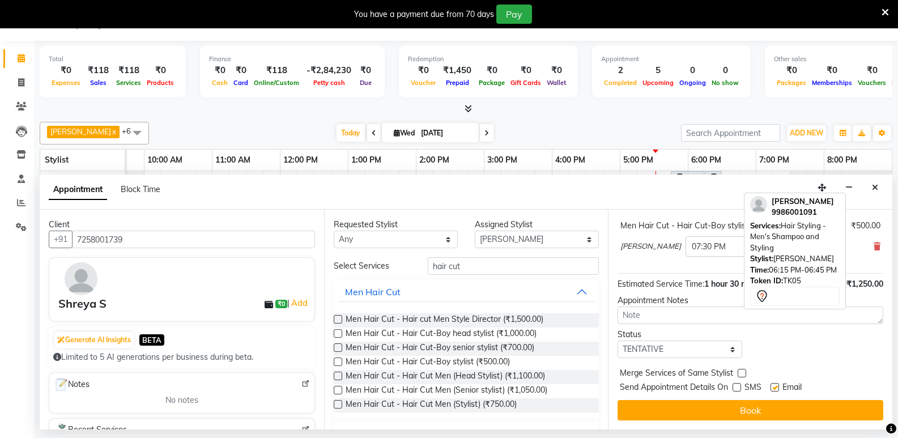
checkbox input "false"
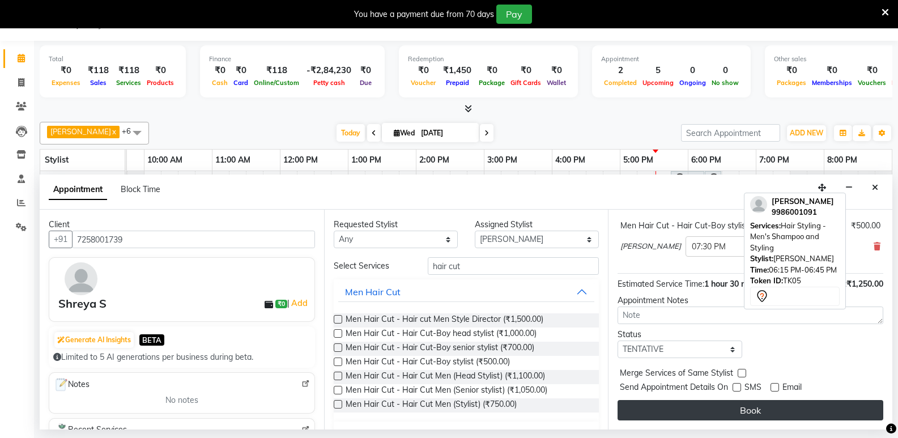
click at [761, 408] on button "Book" at bounding box center [750, 410] width 266 height 20
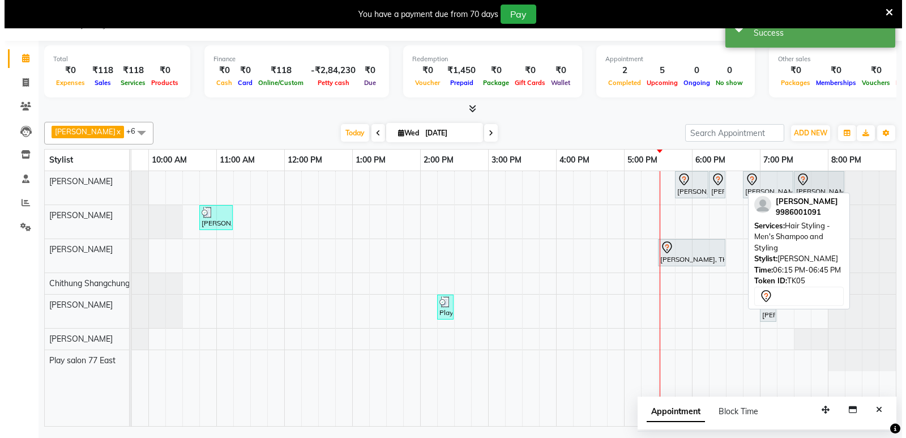
scroll to position [0, 0]
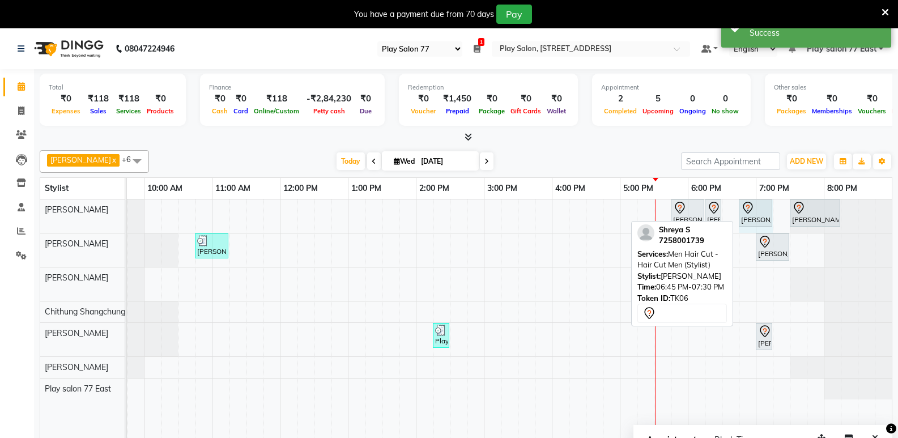
drag, startPoint x: 787, startPoint y: 210, endPoint x: 762, endPoint y: 215, distance: 25.3
click at [8, 214] on div "[PERSON_NAME], TK05, 05:45 PM-06:15 PM, [PERSON_NAME] Trim [PERSON_NAME], TK05,…" at bounding box center [8, 215] width 0 height 33
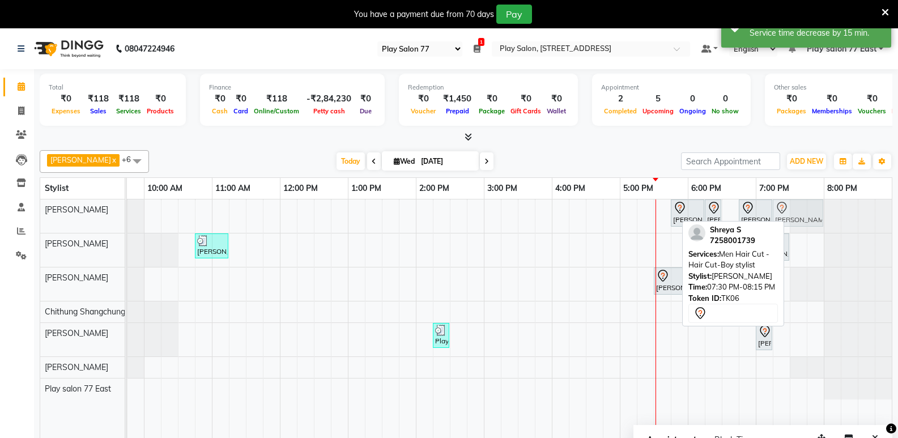
drag, startPoint x: 828, startPoint y: 211, endPoint x: 817, endPoint y: 216, distance: 12.4
click at [8, 216] on div "[PERSON_NAME], TK05, 05:45 PM-06:15 PM, [PERSON_NAME] Trim [PERSON_NAME], TK05,…" at bounding box center [8, 215] width 0 height 33
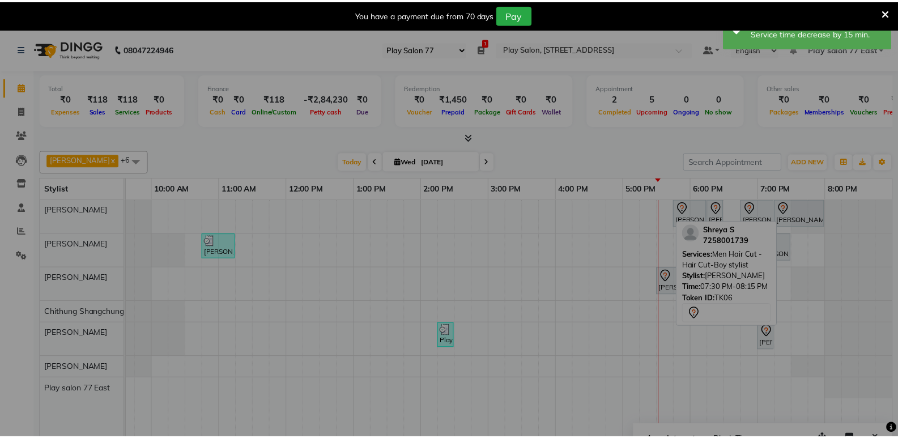
scroll to position [0, 110]
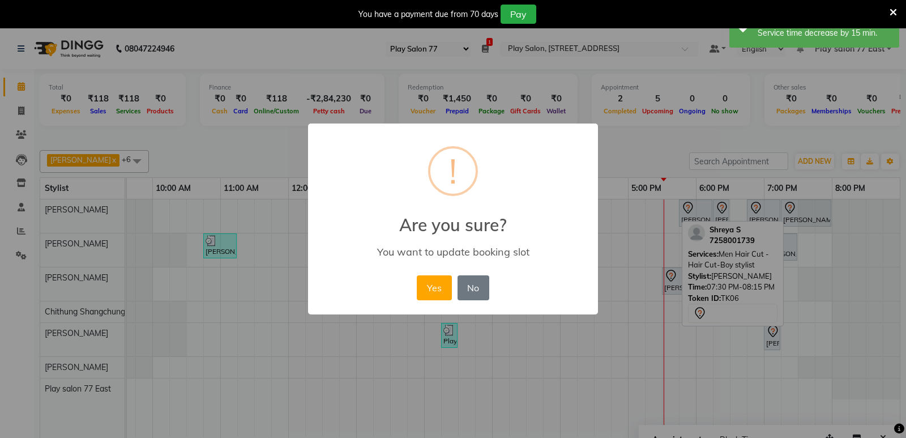
drag, startPoint x: 434, startPoint y: 283, endPoint x: 490, endPoint y: 272, distance: 57.6
click at [434, 283] on button "Yes" at bounding box center [434, 287] width 35 height 25
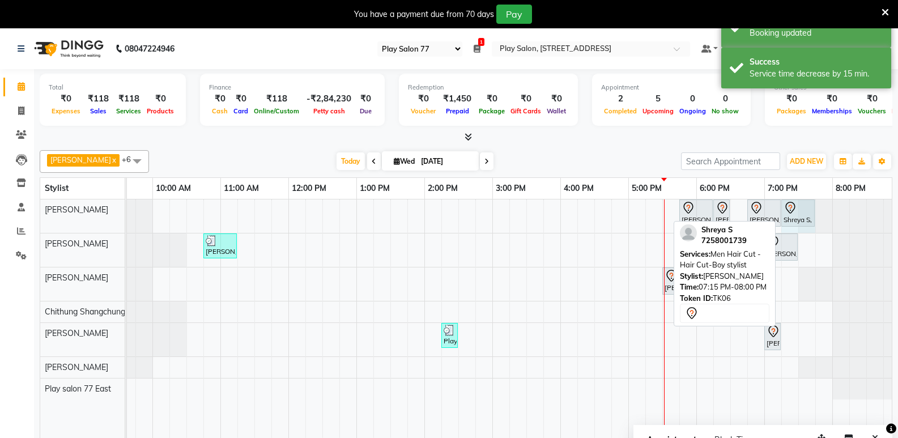
drag, startPoint x: 831, startPoint y: 211, endPoint x: 805, endPoint y: 217, distance: 26.7
click at [16, 217] on div "[PERSON_NAME], TK05, 05:45 PM-06:15 PM, [PERSON_NAME] Trim [PERSON_NAME], TK05,…" at bounding box center [16, 215] width 0 height 33
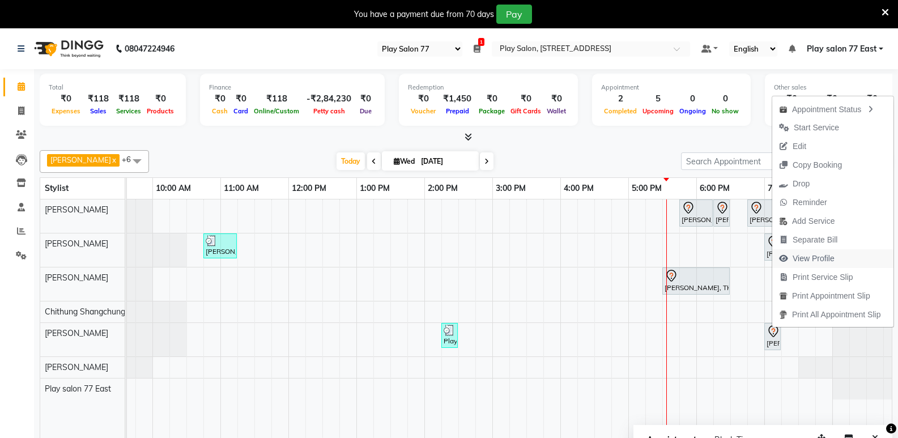
click at [817, 258] on span "View Profile" at bounding box center [813, 259] width 42 height 12
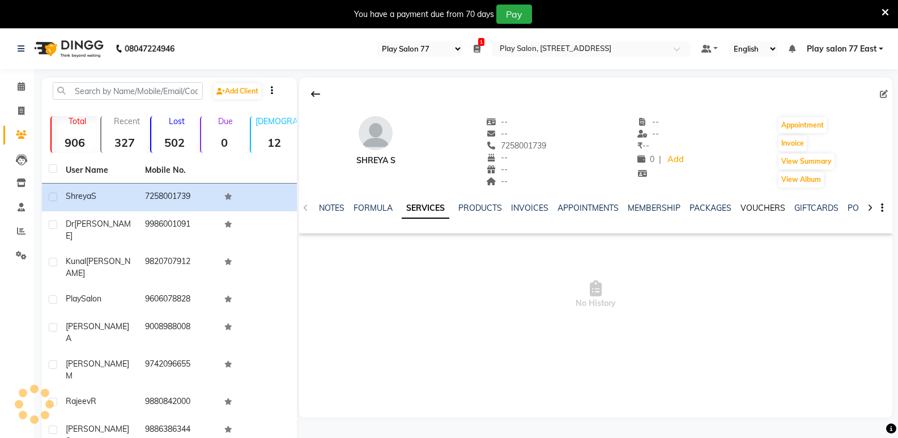
click at [761, 208] on link "VOUCHERS" at bounding box center [762, 208] width 45 height 10
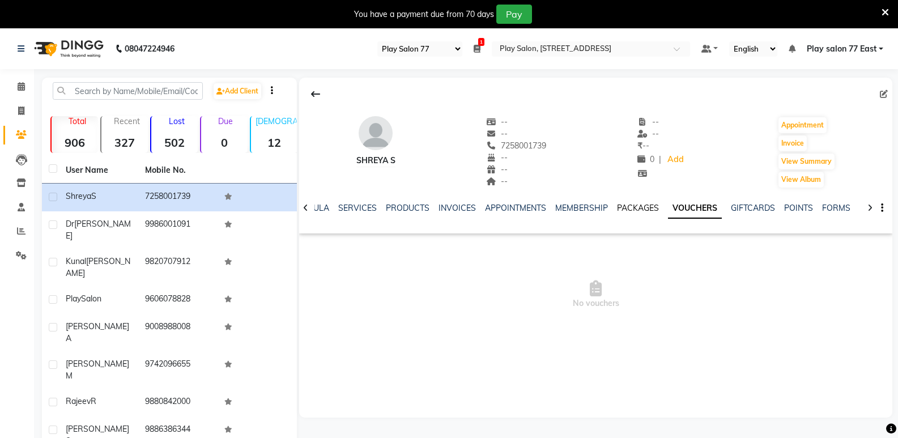
click at [634, 206] on link "PACKAGES" at bounding box center [638, 208] width 42 height 10
click at [702, 208] on link "VOUCHERS" at bounding box center [708, 208] width 45 height 10
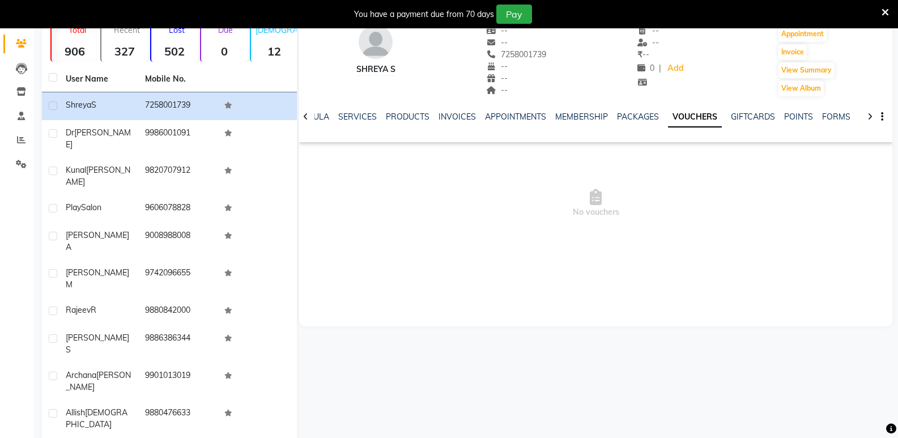
scroll to position [35, 0]
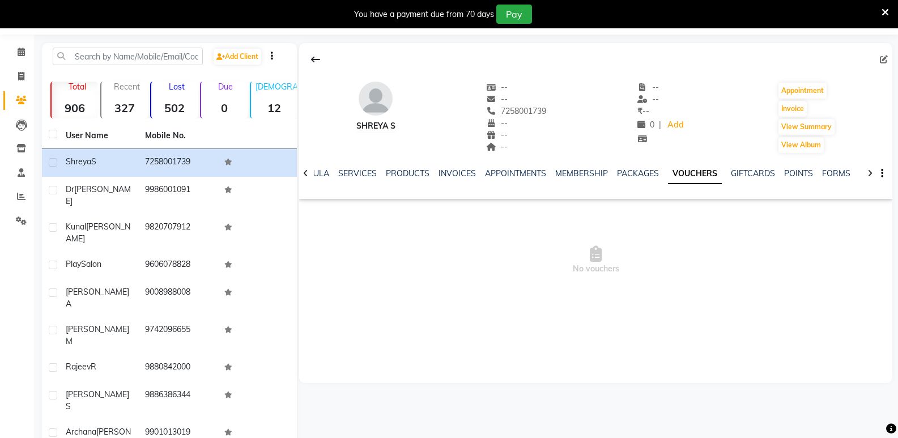
drag, startPoint x: 691, startPoint y: 169, endPoint x: 677, endPoint y: 168, distance: 14.2
click at [691, 168] on link "VOUCHERS" at bounding box center [695, 174] width 54 height 20
click at [626, 173] on link "PACKAGES" at bounding box center [638, 173] width 42 height 10
click at [582, 174] on link "MEMBERSHIP" at bounding box center [590, 173] width 53 height 10
click at [712, 168] on link "VOUCHERS" at bounding box center [717, 173] width 45 height 10
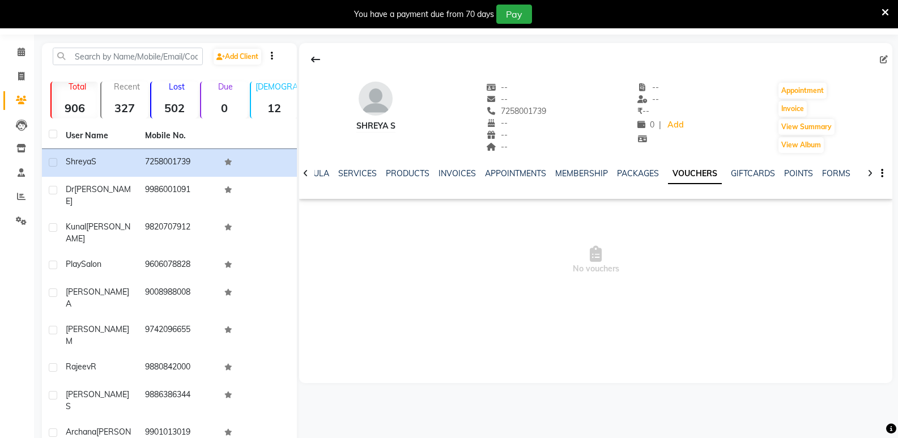
drag, startPoint x: 710, startPoint y: 169, endPoint x: 686, endPoint y: 178, distance: 25.5
click at [710, 170] on link "VOUCHERS" at bounding box center [695, 174] width 54 height 20
click at [685, 177] on link "VOUCHERS" at bounding box center [695, 174] width 54 height 20
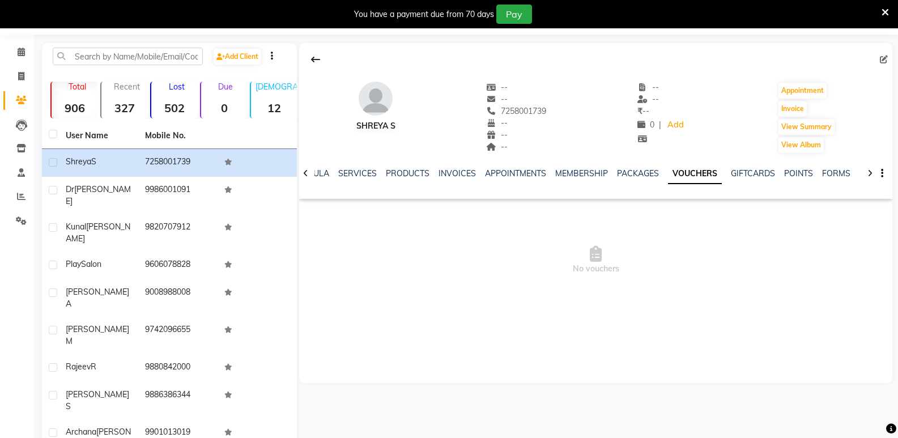
click at [685, 177] on link "VOUCHERS" at bounding box center [695, 174] width 54 height 20
click at [683, 162] on div "NOTES FORMULA SERVICES PRODUCTS INVOICES APPOINTMENTS MEMBERSHIP PACKAGES VOUCH…" at bounding box center [595, 173] width 593 height 39
click at [683, 158] on div "NOTES FORMULA SERVICES PRODUCTS INVOICES APPOINTMENTS MEMBERSHIP PACKAGES VOUCH…" at bounding box center [595, 173] width 593 height 39
click at [682, 158] on div "NOTES FORMULA SERVICES PRODUCTS INVOICES APPOINTMENTS MEMBERSHIP PACKAGES VOUCH…" at bounding box center [595, 173] width 593 height 39
click at [682, 174] on link "VOUCHERS" at bounding box center [695, 174] width 54 height 20
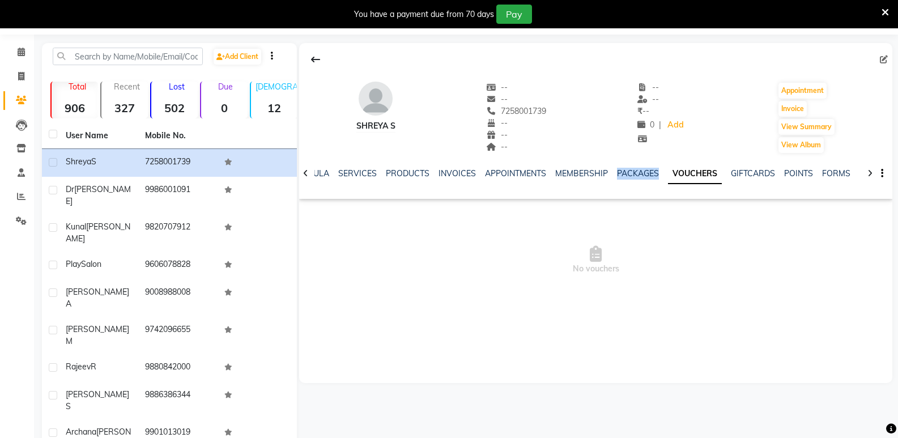
click at [682, 174] on link "VOUCHERS" at bounding box center [695, 174] width 54 height 20
click at [683, 174] on link "VOUCHERS" at bounding box center [695, 174] width 54 height 20
click at [684, 172] on link "VOUCHERS" at bounding box center [695, 174] width 54 height 20
click at [878, 8] on div "You have a payment due from 70 days Pay" at bounding box center [443, 14] width 877 height 19
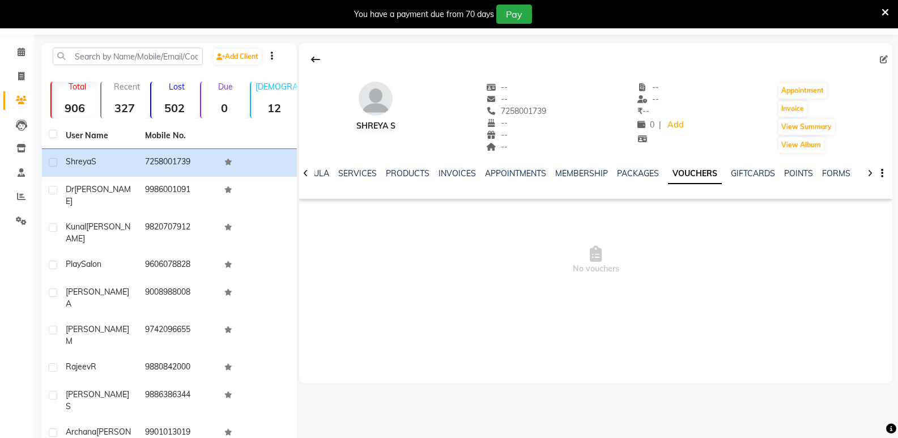
click at [885, 11] on icon at bounding box center [884, 12] width 7 height 10
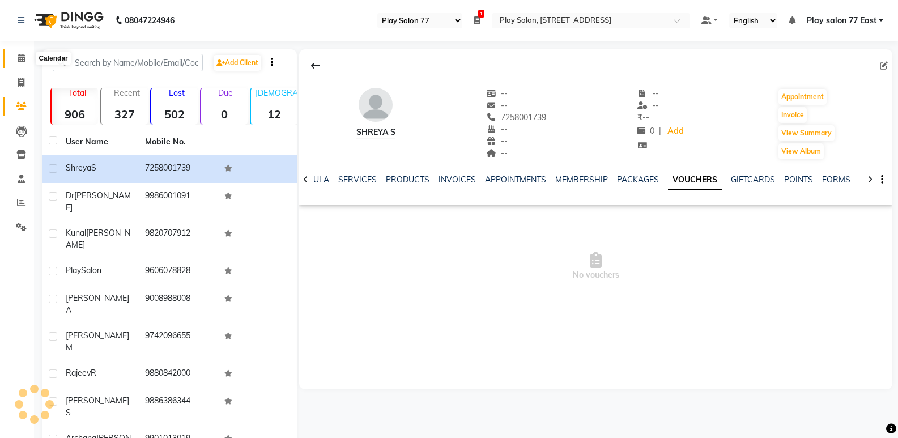
click at [23, 54] on icon at bounding box center [21, 58] width 7 height 8
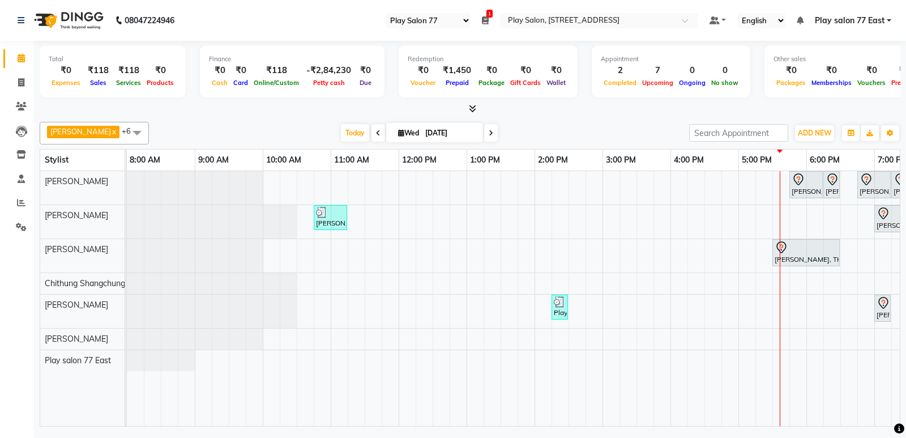
scroll to position [0, 110]
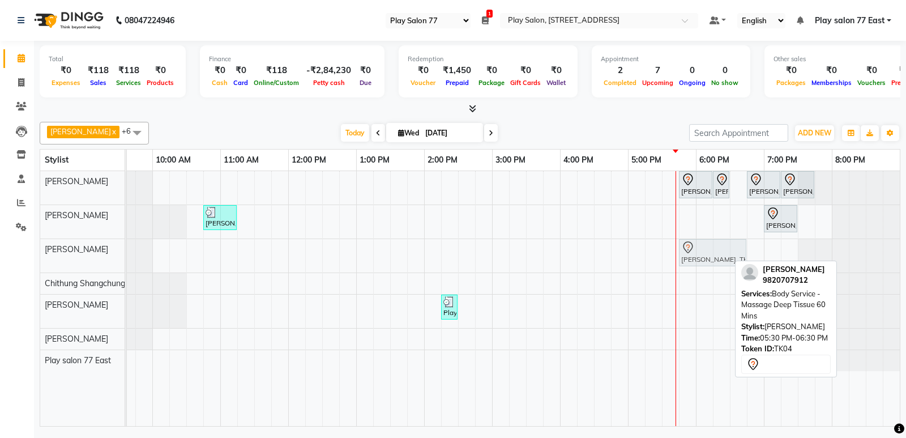
drag, startPoint x: 698, startPoint y: 257, endPoint x: 708, endPoint y: 251, distance: 11.9
click at [16, 251] on div "[PERSON_NAME], TK04, 05:30 PM-06:30 PM, Body Service - Massage Deep Tissue 60 M…" at bounding box center [16, 255] width 0 height 33
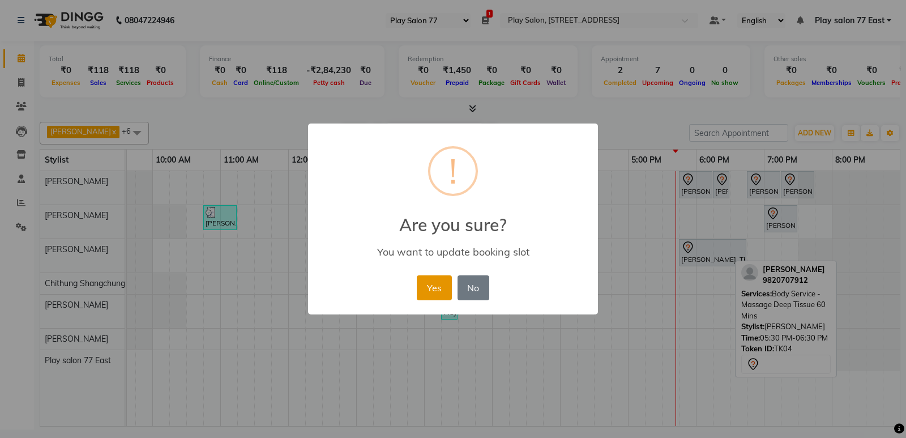
click at [433, 291] on button "Yes" at bounding box center [434, 287] width 35 height 25
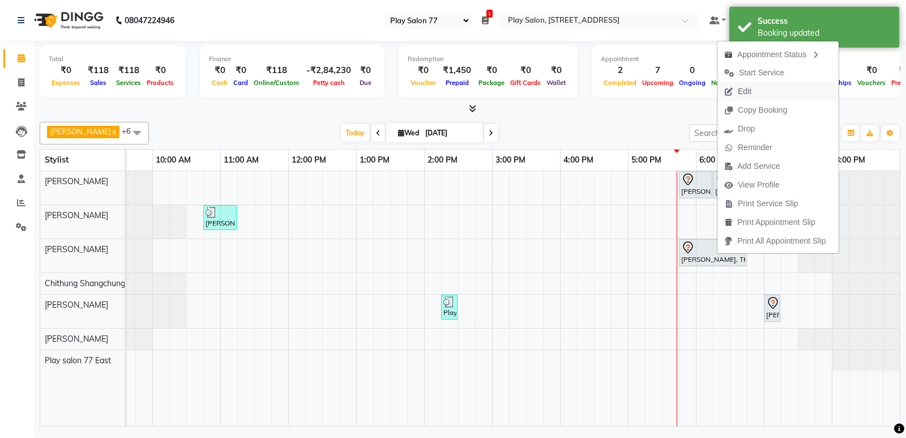
click at [749, 90] on span "Edit" at bounding box center [745, 92] width 14 height 12
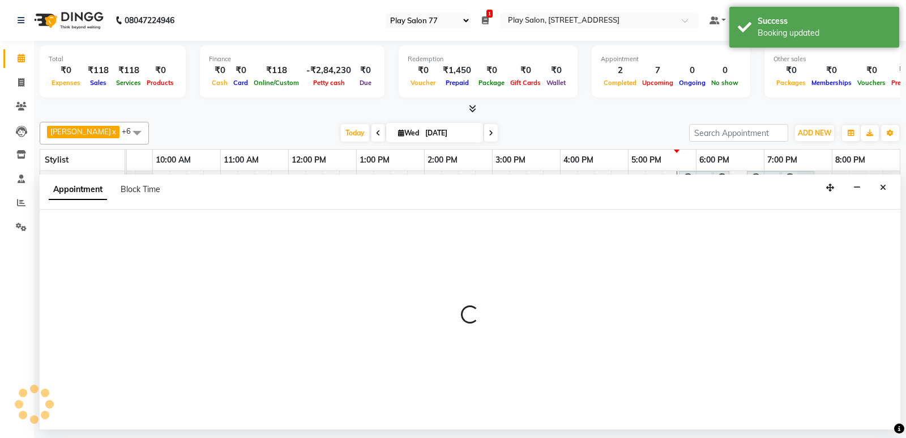
select select "tentative"
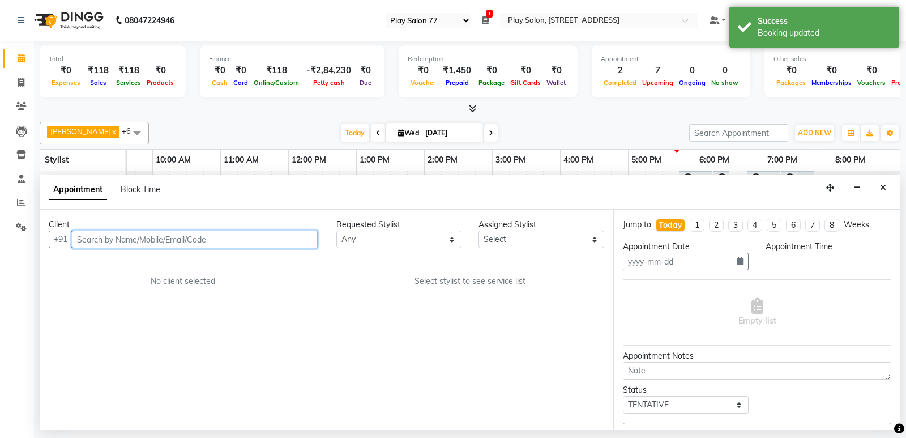
type input "[DATE]"
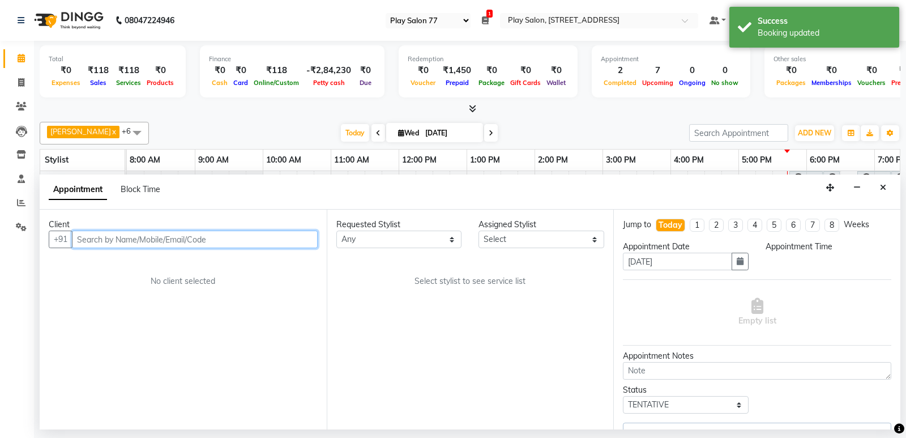
select select "1065"
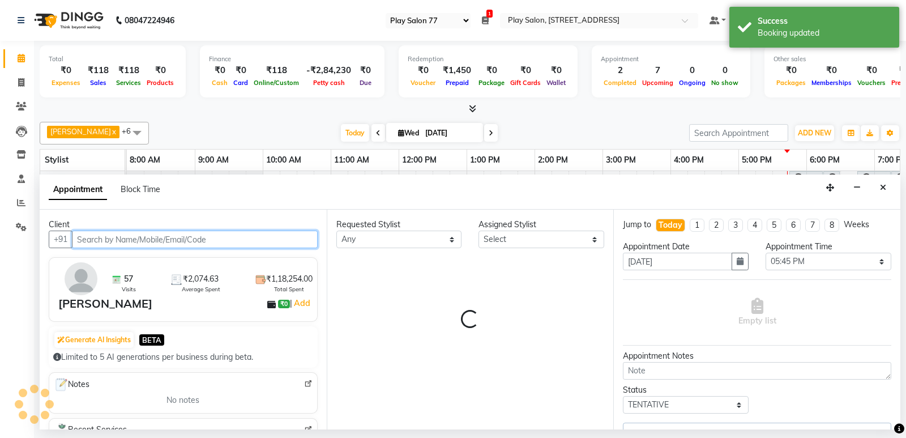
select select "84937"
select select "4301"
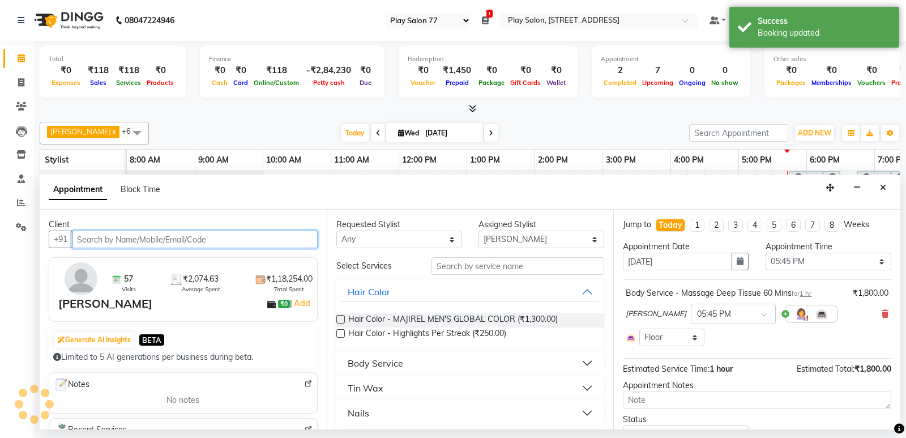
scroll to position [0, 110]
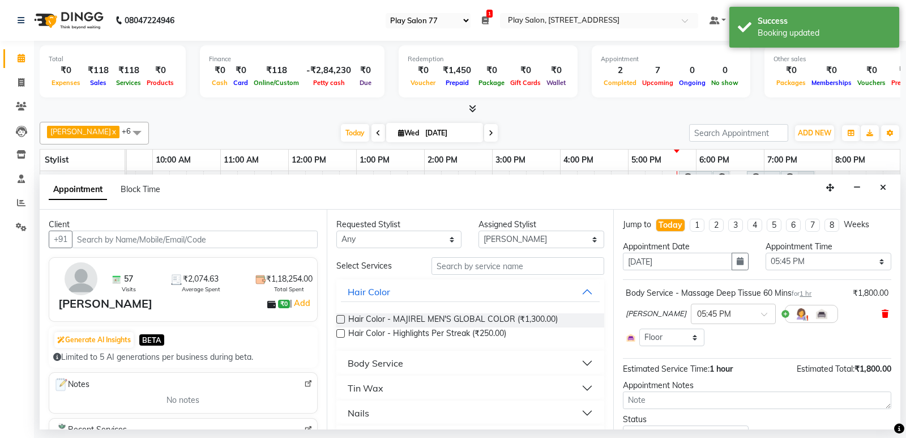
click at [882, 311] on icon at bounding box center [885, 314] width 7 height 8
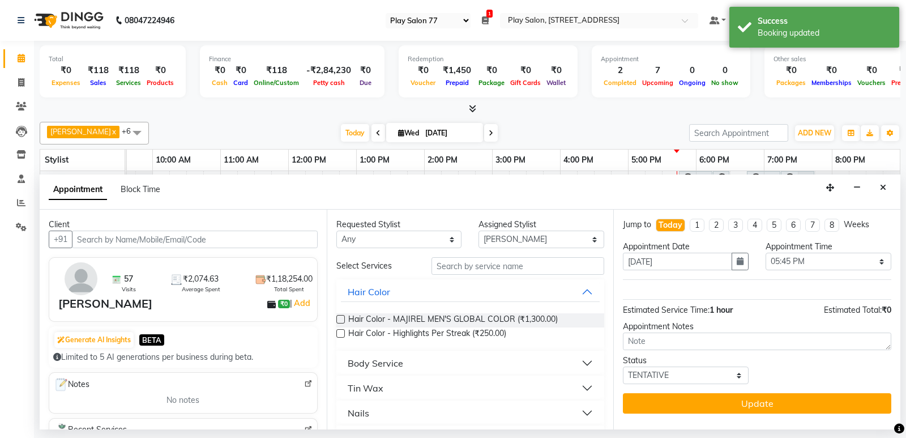
click at [580, 362] on button "Body Service" at bounding box center [470, 363] width 259 height 20
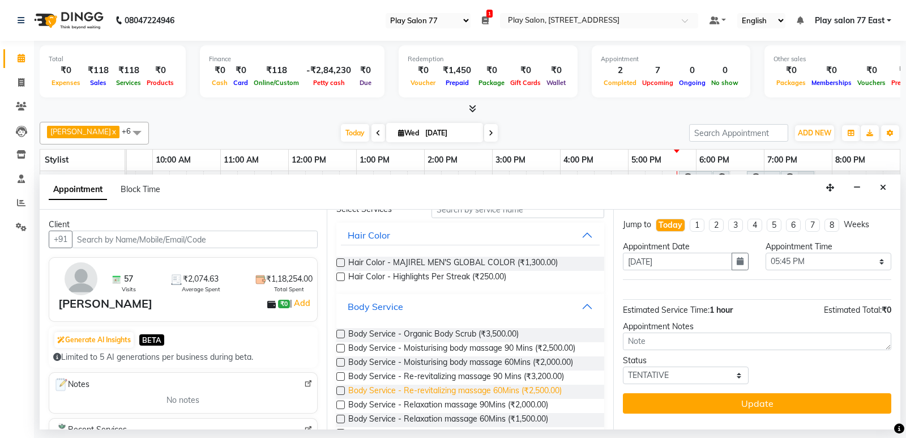
scroll to position [113, 0]
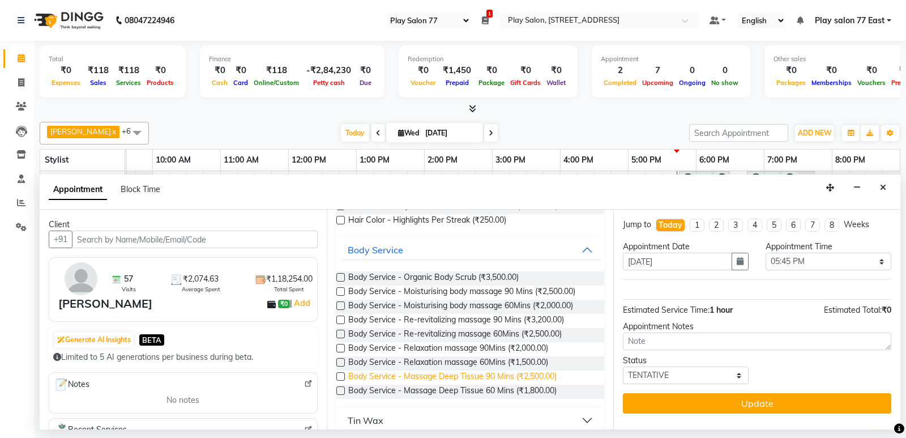
click at [503, 378] on span "Body Service - Massage Deep Tissue 90 Mins (₹2,500.00)" at bounding box center [452, 377] width 208 height 14
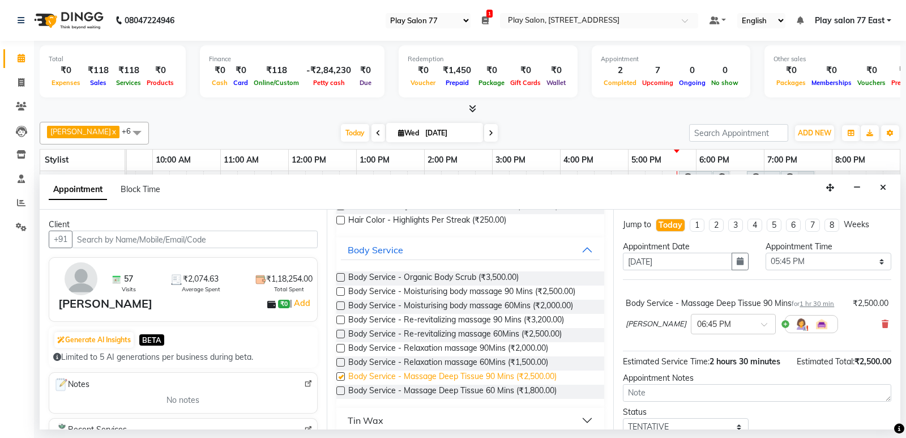
checkbox input "false"
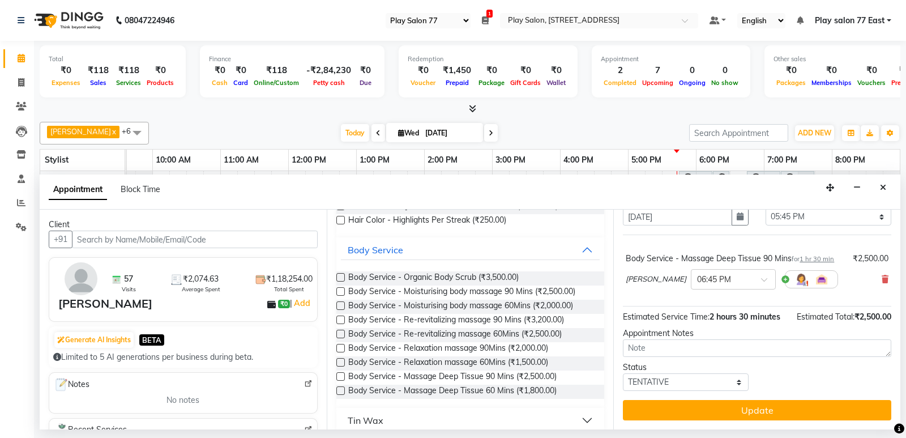
scroll to position [45, 0]
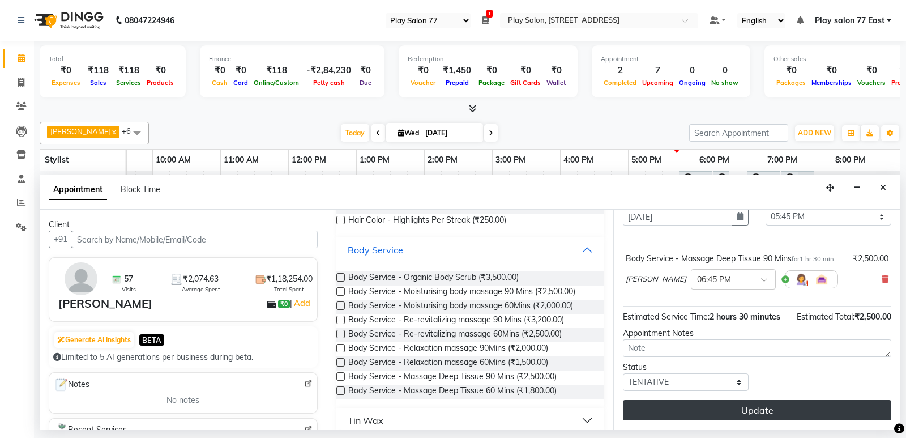
click at [744, 410] on button "Update" at bounding box center [757, 410] width 268 height 20
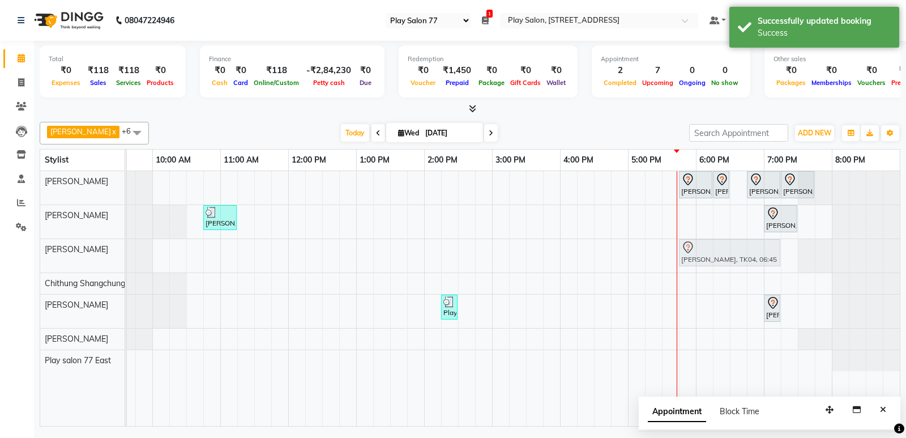
drag, startPoint x: 763, startPoint y: 257, endPoint x: 702, endPoint y: 267, distance: 62.6
click at [702, 267] on div "[PERSON_NAME], TK05, 05:45 PM-06:15 PM, [PERSON_NAME] Trim [PERSON_NAME], TK05,…" at bounding box center [458, 298] width 884 height 255
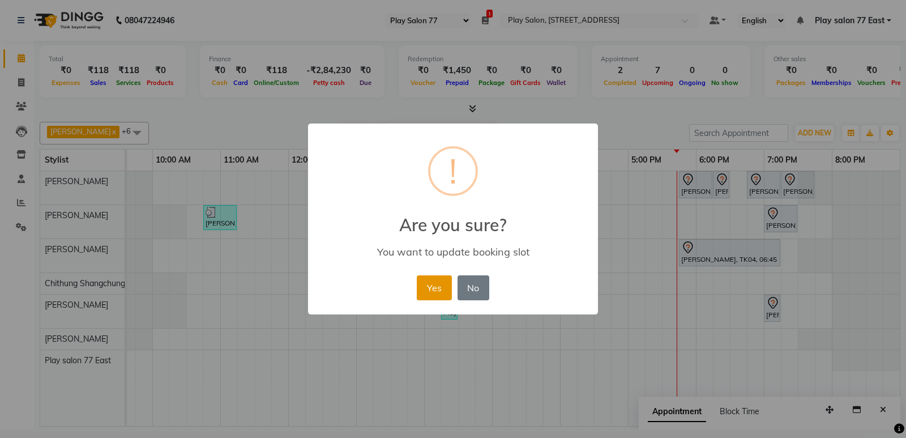
click at [433, 291] on button "Yes" at bounding box center [434, 287] width 35 height 25
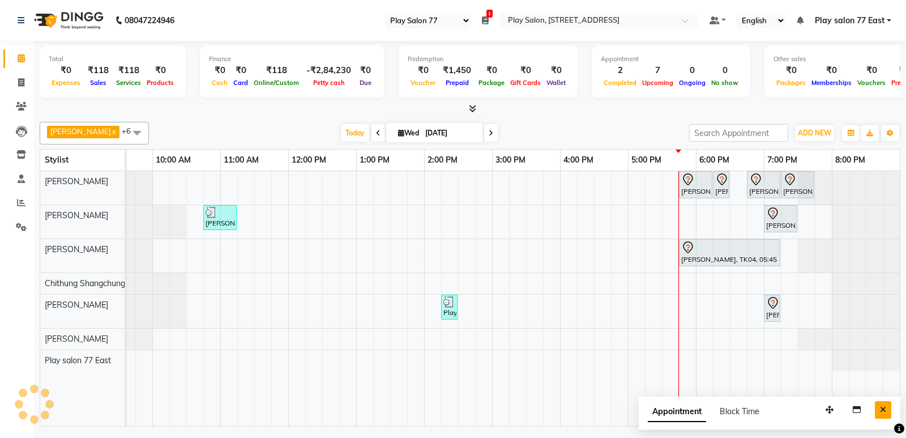
click at [884, 408] on icon "Close" at bounding box center [883, 410] width 6 height 8
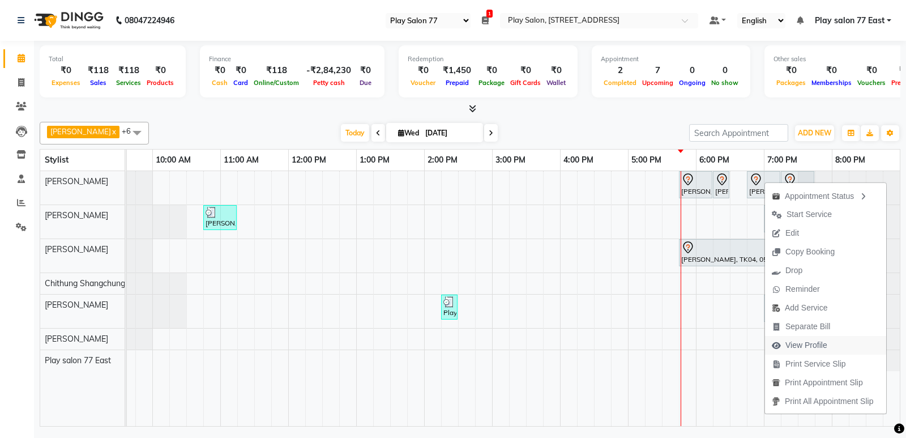
click at [802, 348] on span "View Profile" at bounding box center [807, 345] width 42 height 12
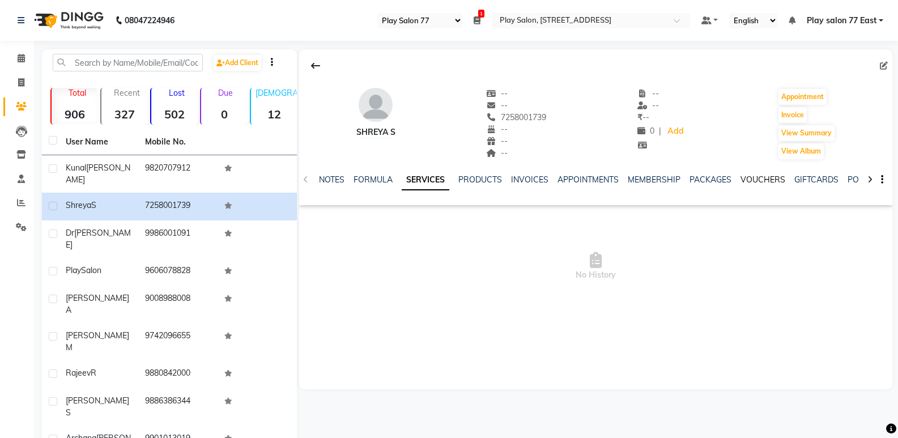
click at [762, 177] on link "VOUCHERS" at bounding box center [762, 179] width 45 height 10
click at [633, 179] on link "PACKAGES" at bounding box center [638, 179] width 42 height 10
click at [701, 180] on link "VOUCHERS" at bounding box center [708, 179] width 45 height 10
click at [20, 20] on icon at bounding box center [21, 20] width 7 height 8
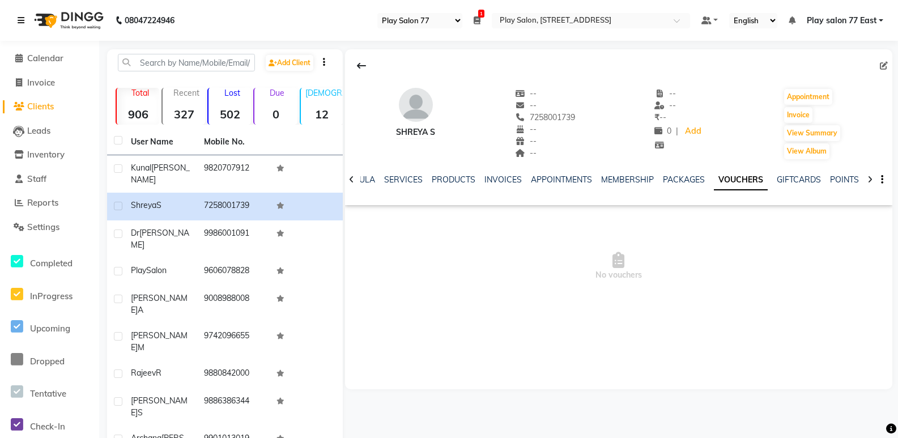
click at [20, 20] on icon at bounding box center [21, 20] width 7 height 8
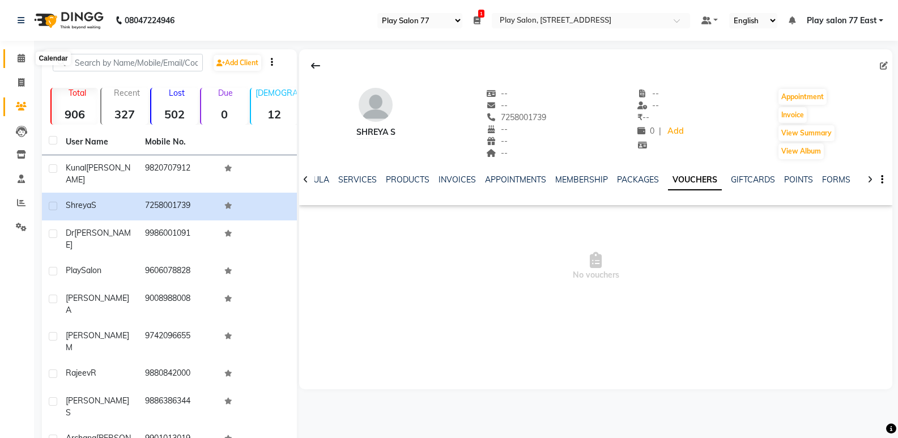
click at [18, 61] on icon at bounding box center [21, 58] width 7 height 8
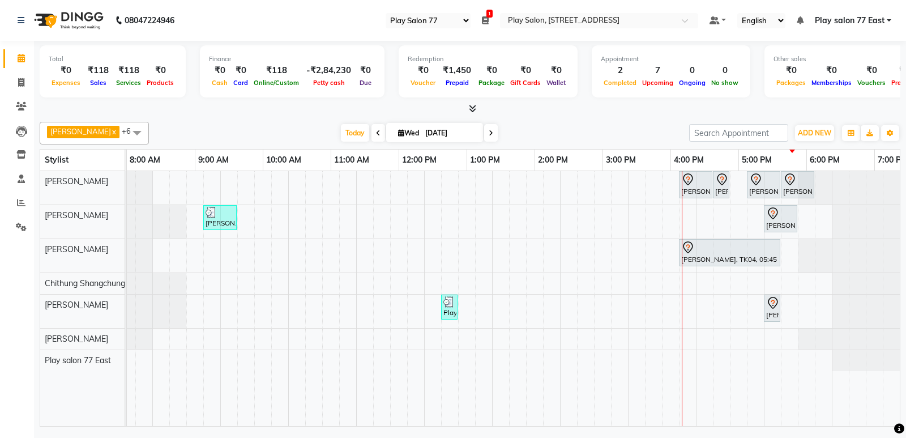
scroll to position [0, 110]
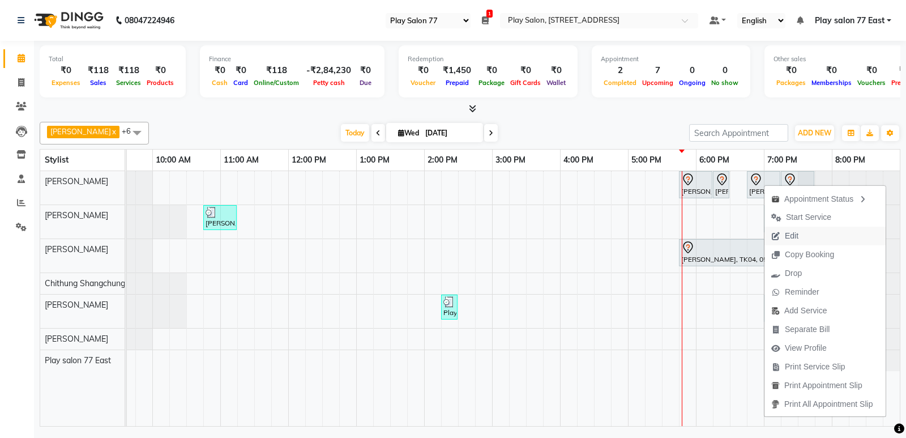
click at [792, 235] on span "Edit" at bounding box center [792, 236] width 14 height 12
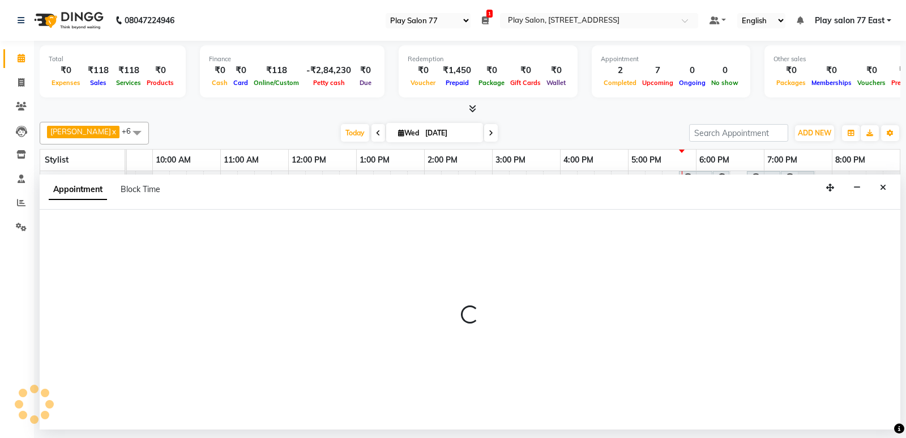
select select "tentative"
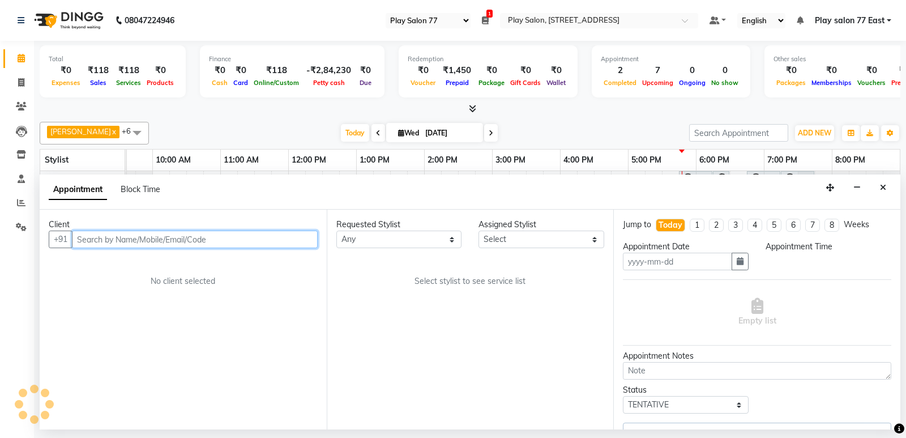
type input "[DATE]"
select select "1125"
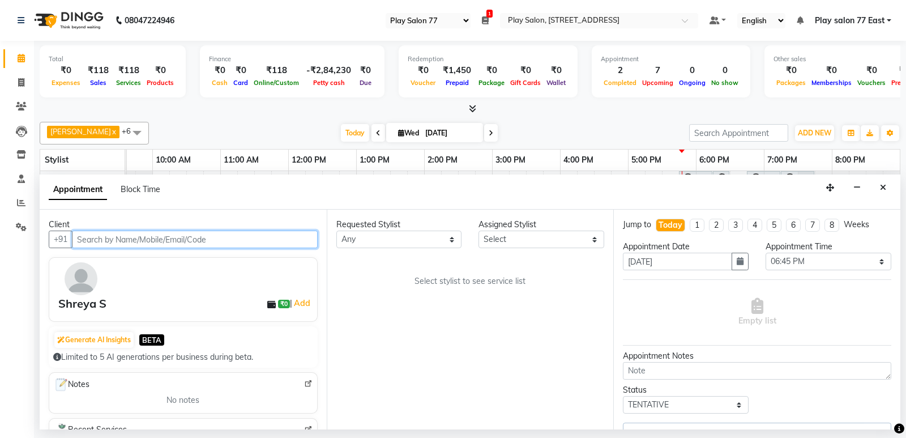
select select "84935"
select select "4301"
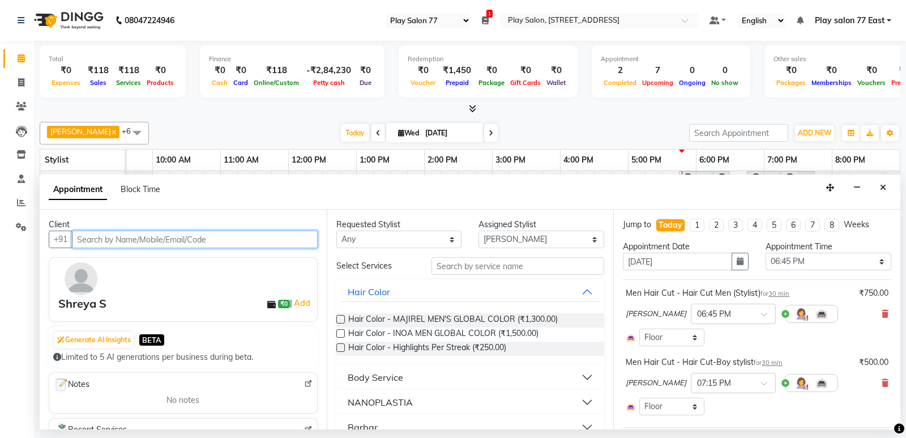
click at [94, 238] on input "text" at bounding box center [195, 240] width 246 height 18
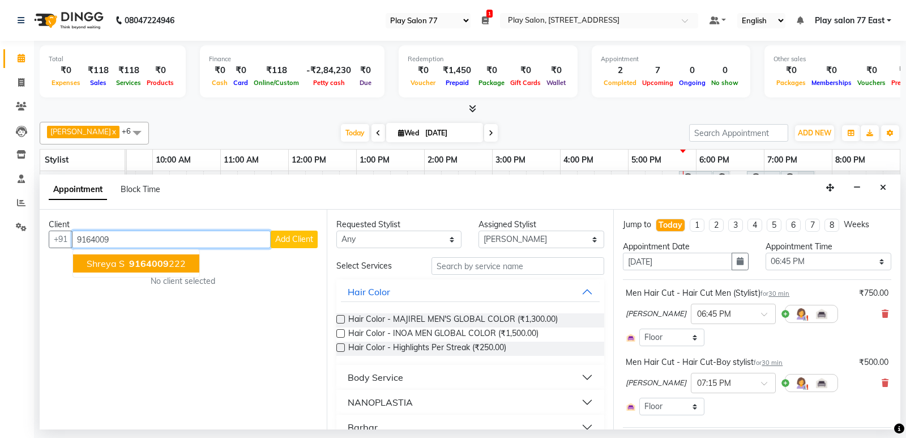
click at [114, 268] on span "Shreya S" at bounding box center [106, 263] width 38 height 11
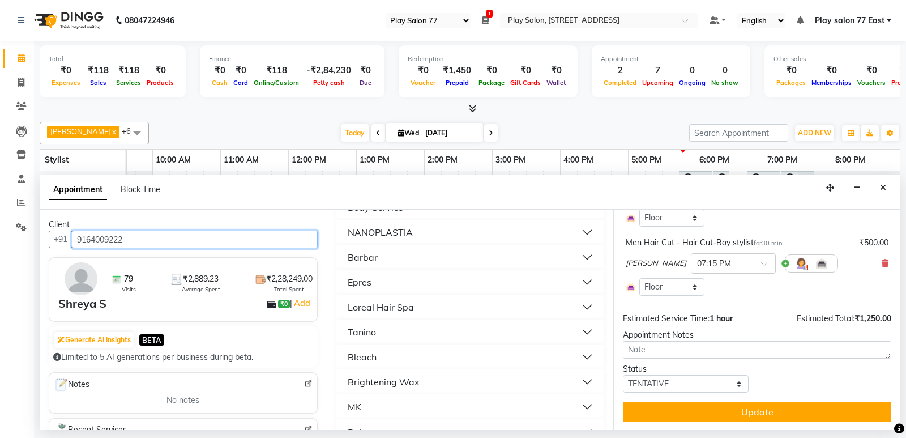
scroll to position [121, 0]
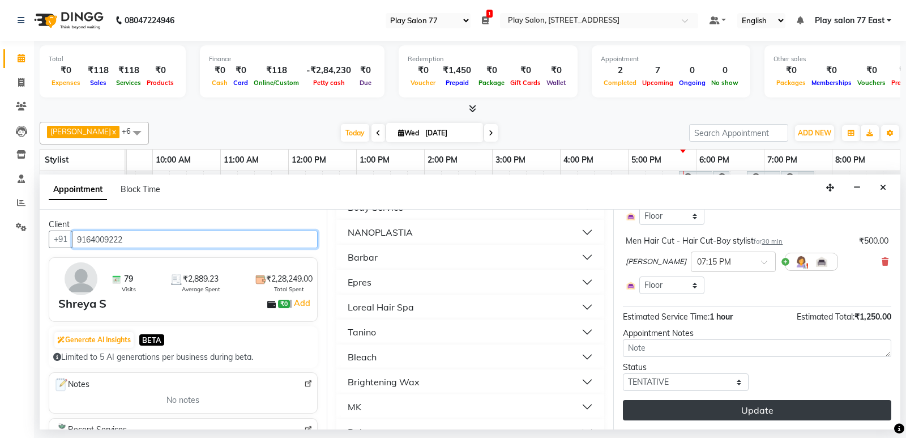
type input "9164009222"
click at [756, 406] on button "Update" at bounding box center [757, 410] width 268 height 20
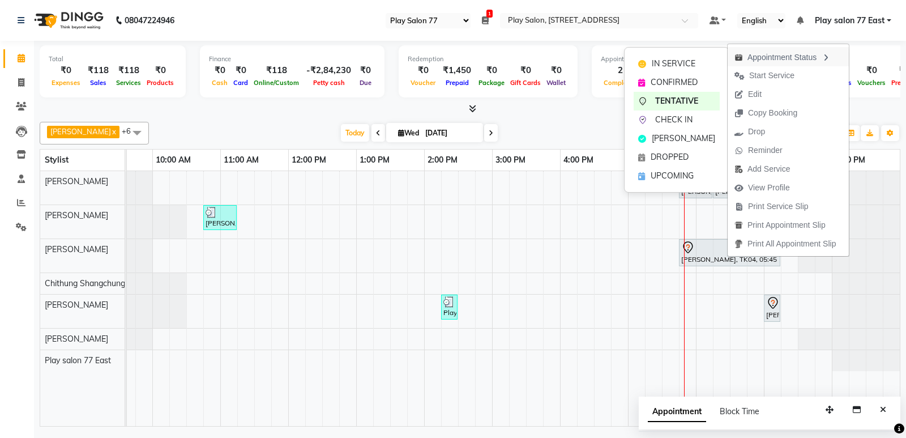
click at [826, 58] on icon "button" at bounding box center [825, 58] width 9 height 8
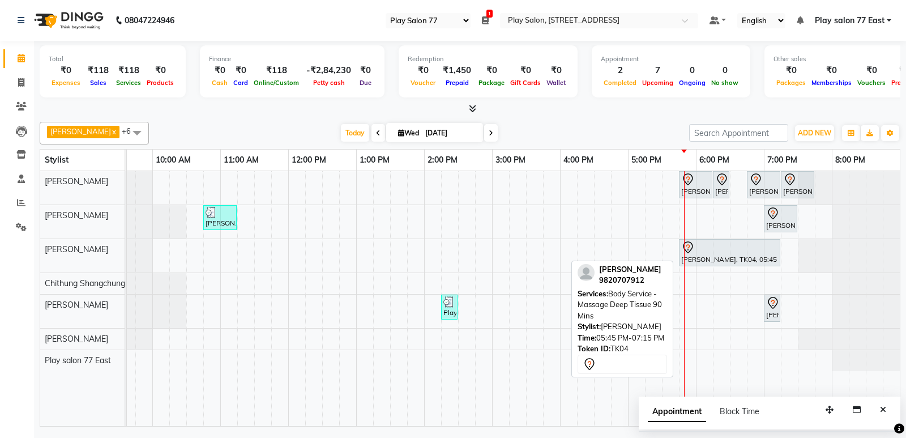
click at [708, 254] on div "[PERSON_NAME], TK04, 05:45 PM-07:15 PM, Body Service - Massage Deep Tissue 90 M…" at bounding box center [729, 253] width 99 height 24
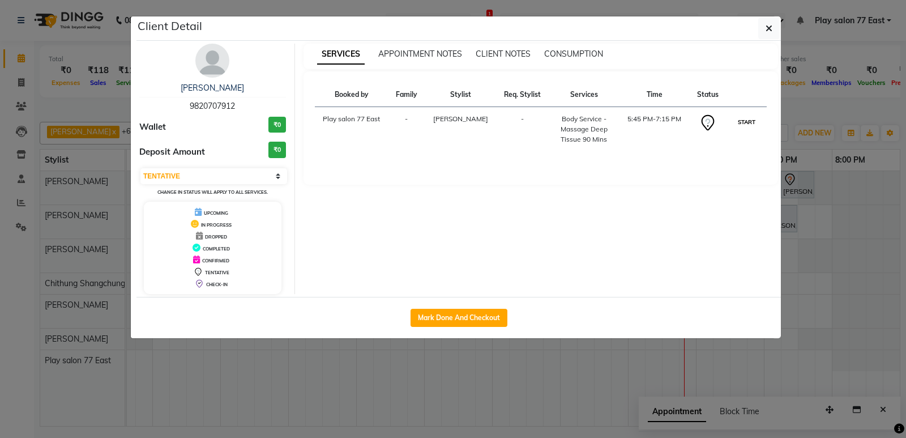
click at [741, 121] on button "START" at bounding box center [746, 122] width 23 height 14
select select "1"
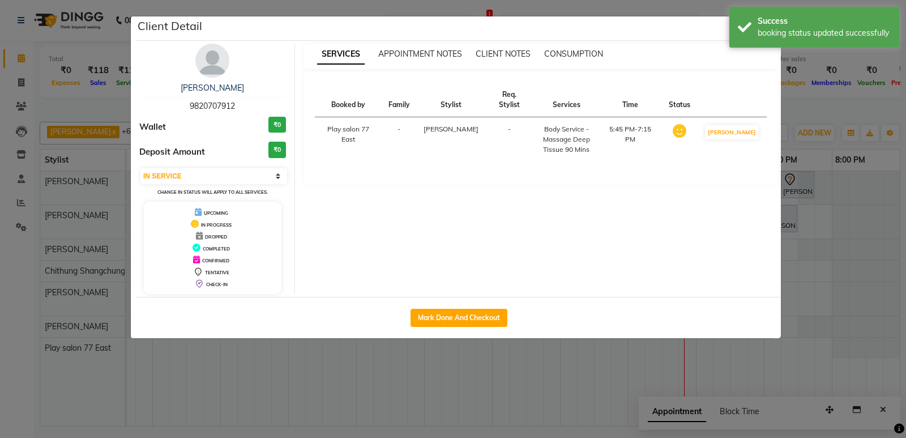
click at [830, 291] on ngb-modal-window "Client Detail [PERSON_NAME] 9820707912 Wallet ₹0 Deposit Amount ₹0 Select IN SE…" at bounding box center [453, 219] width 906 height 438
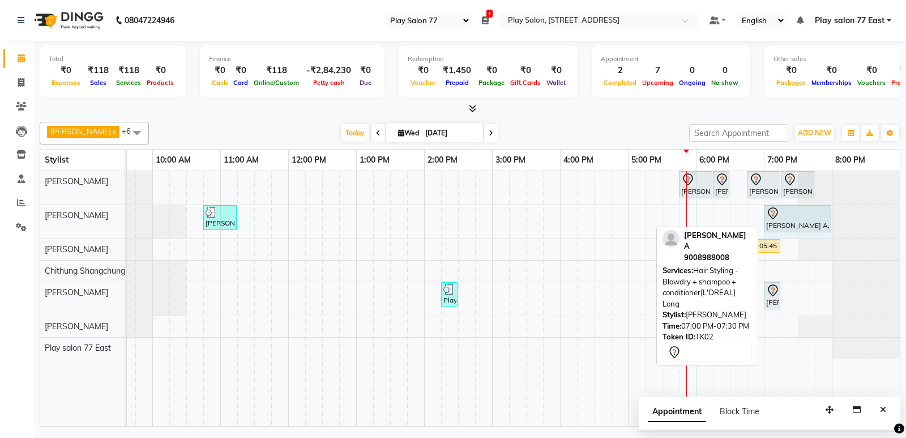
drag, startPoint x: 795, startPoint y: 217, endPoint x: 821, endPoint y: 219, distance: 25.5
click at [16, 219] on div "[PERSON_NAME], TK01, 10:45 AM-11:15 AM, Hair Styling - Blowdry + shampoo + cond…" at bounding box center [16, 221] width 0 height 33
